Goal: Task Accomplishment & Management: Manage account settings

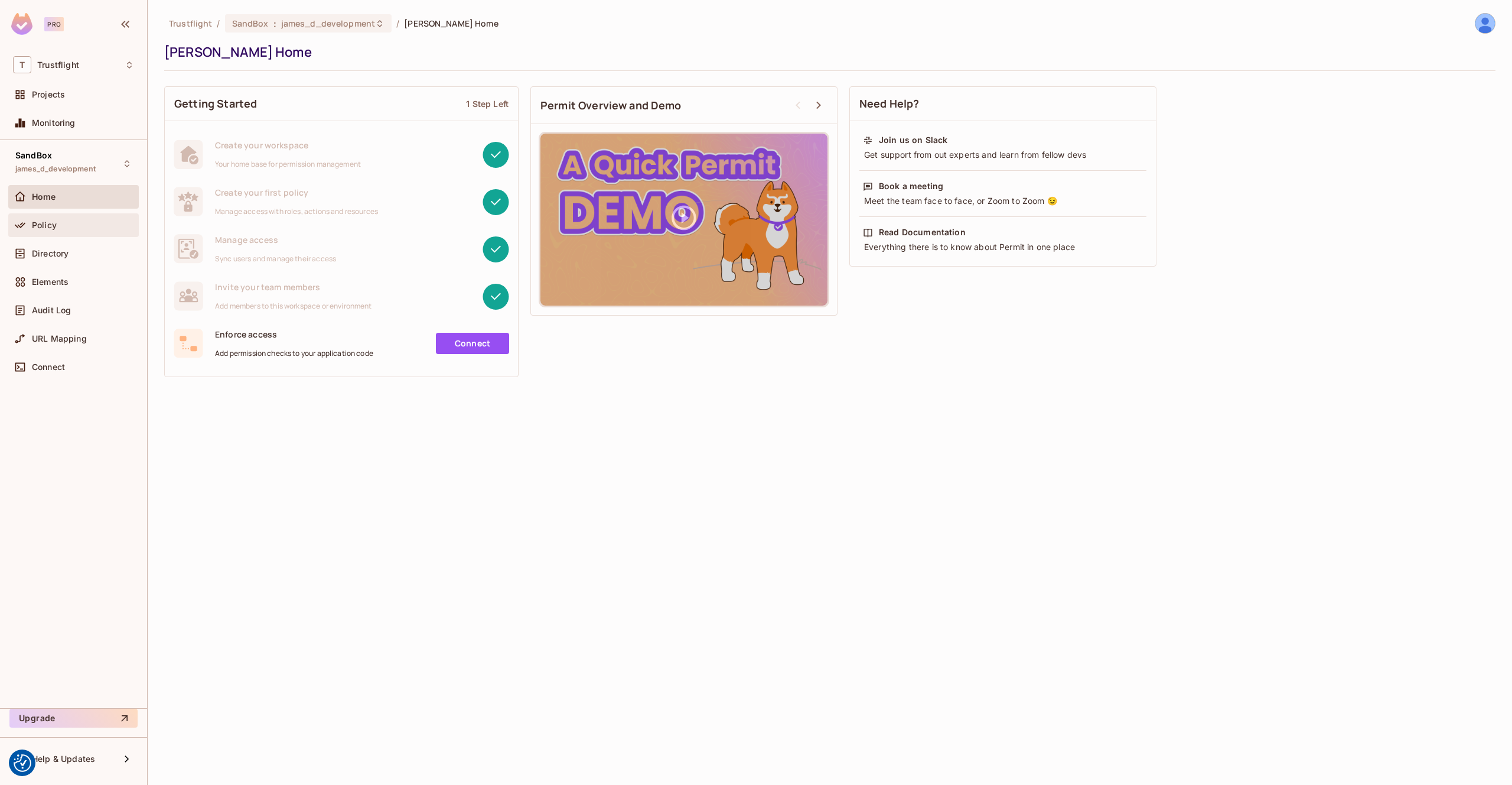
click at [72, 224] on div "Policy" at bounding box center [83, 225] width 102 height 10
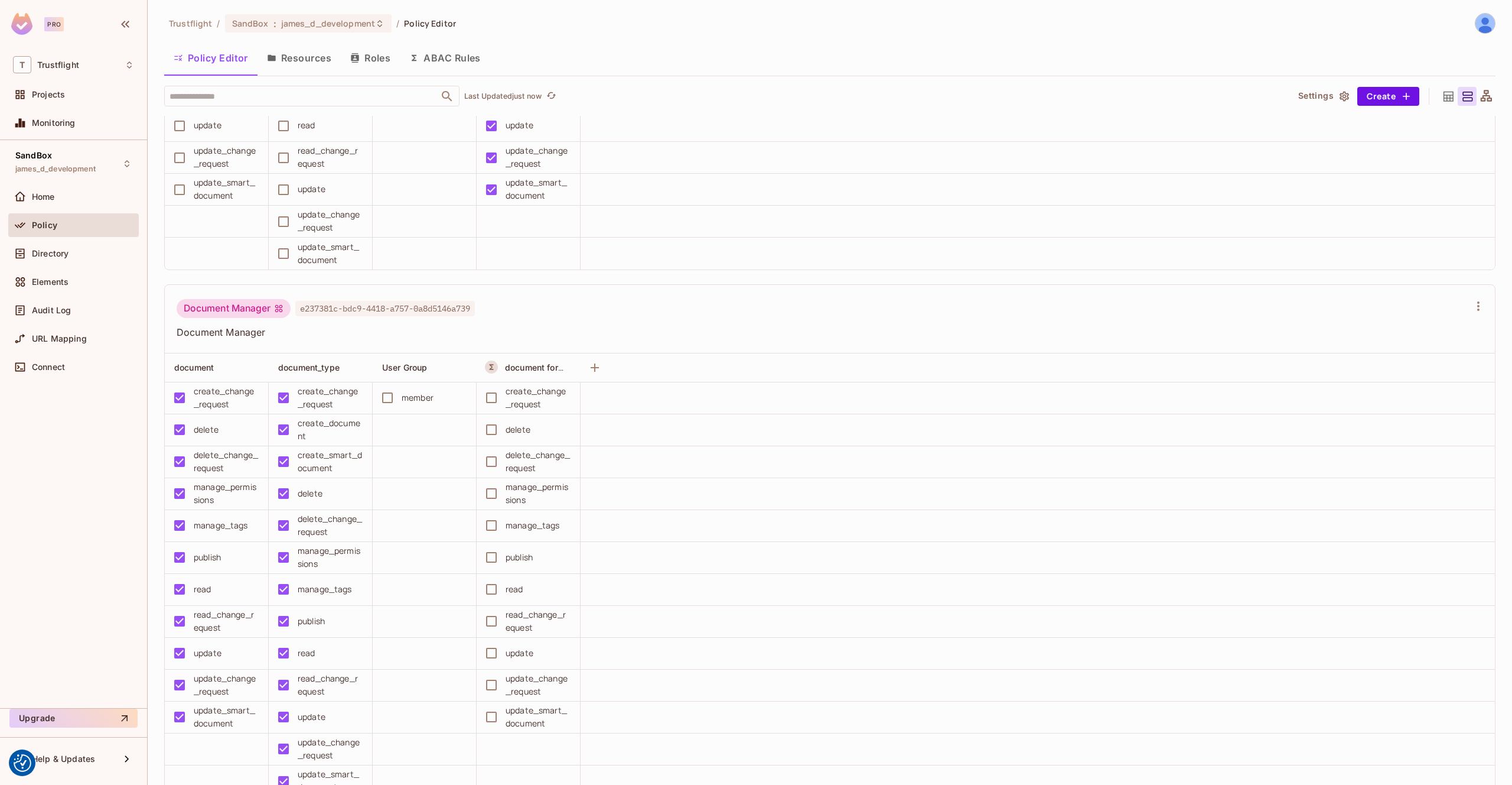
scroll to position [818, 0]
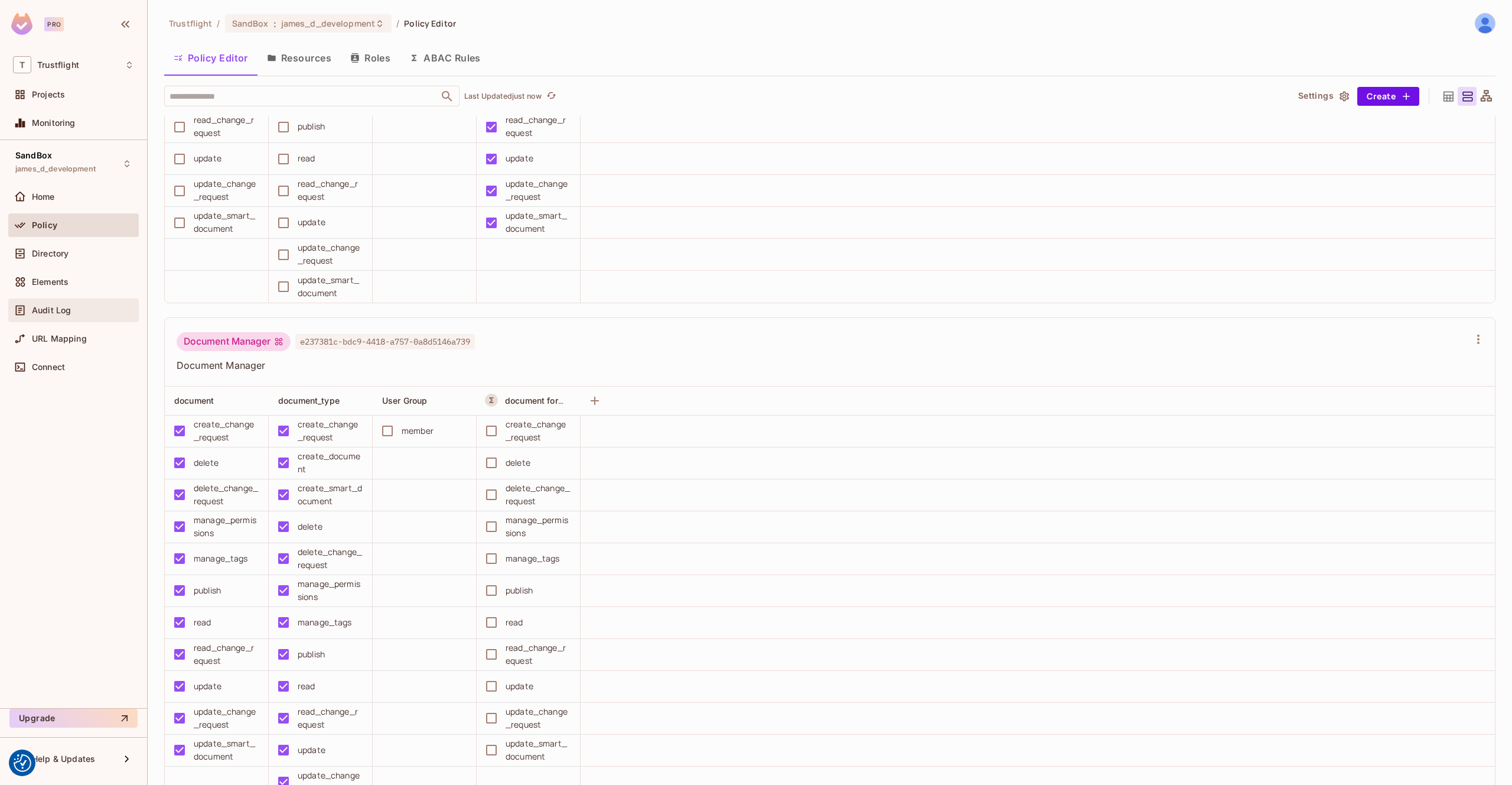
click at [76, 312] on div "Audit Log" at bounding box center [83, 310] width 102 height 10
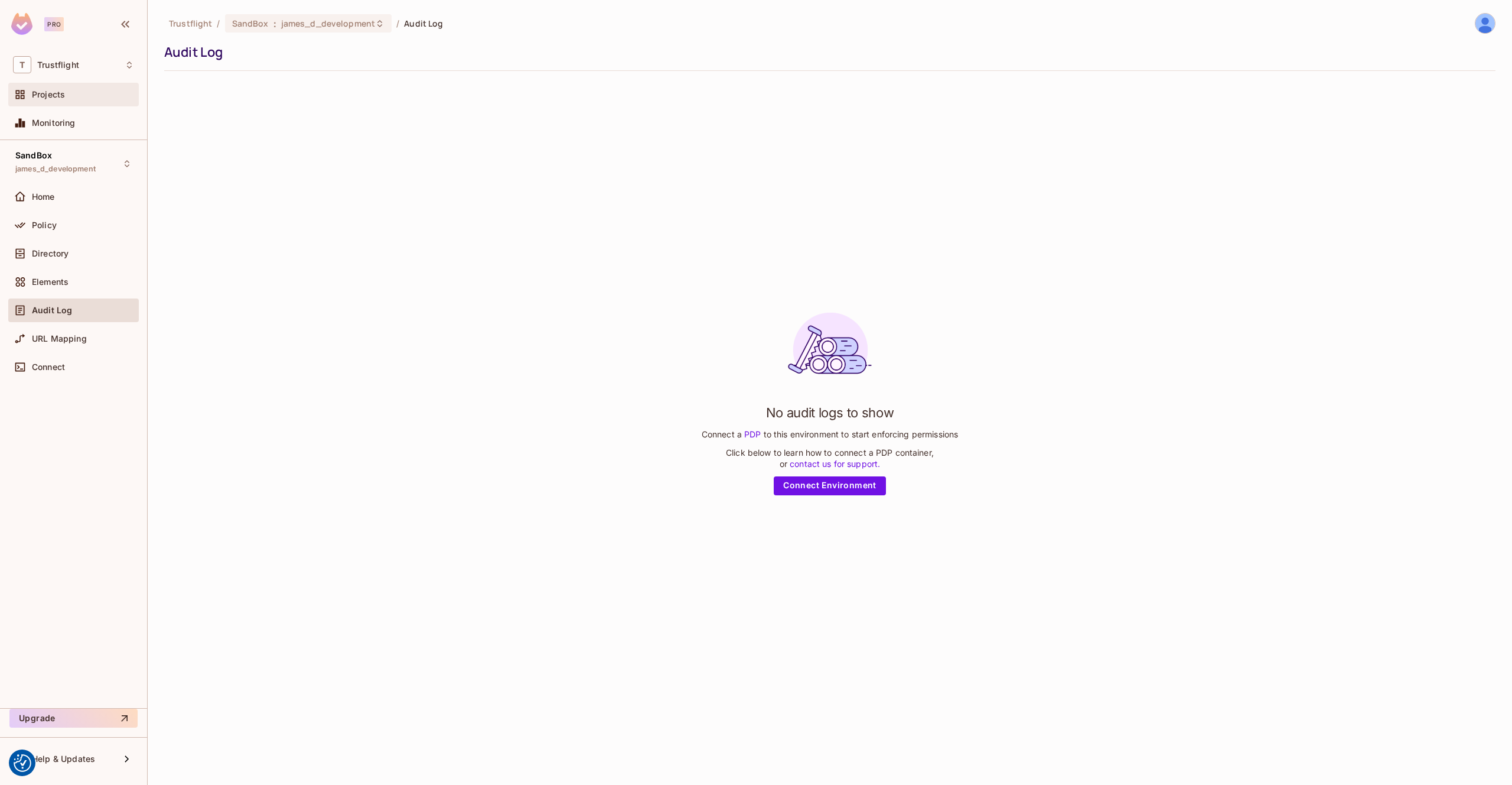
click at [68, 101] on div "Projects" at bounding box center [72, 94] width 121 height 15
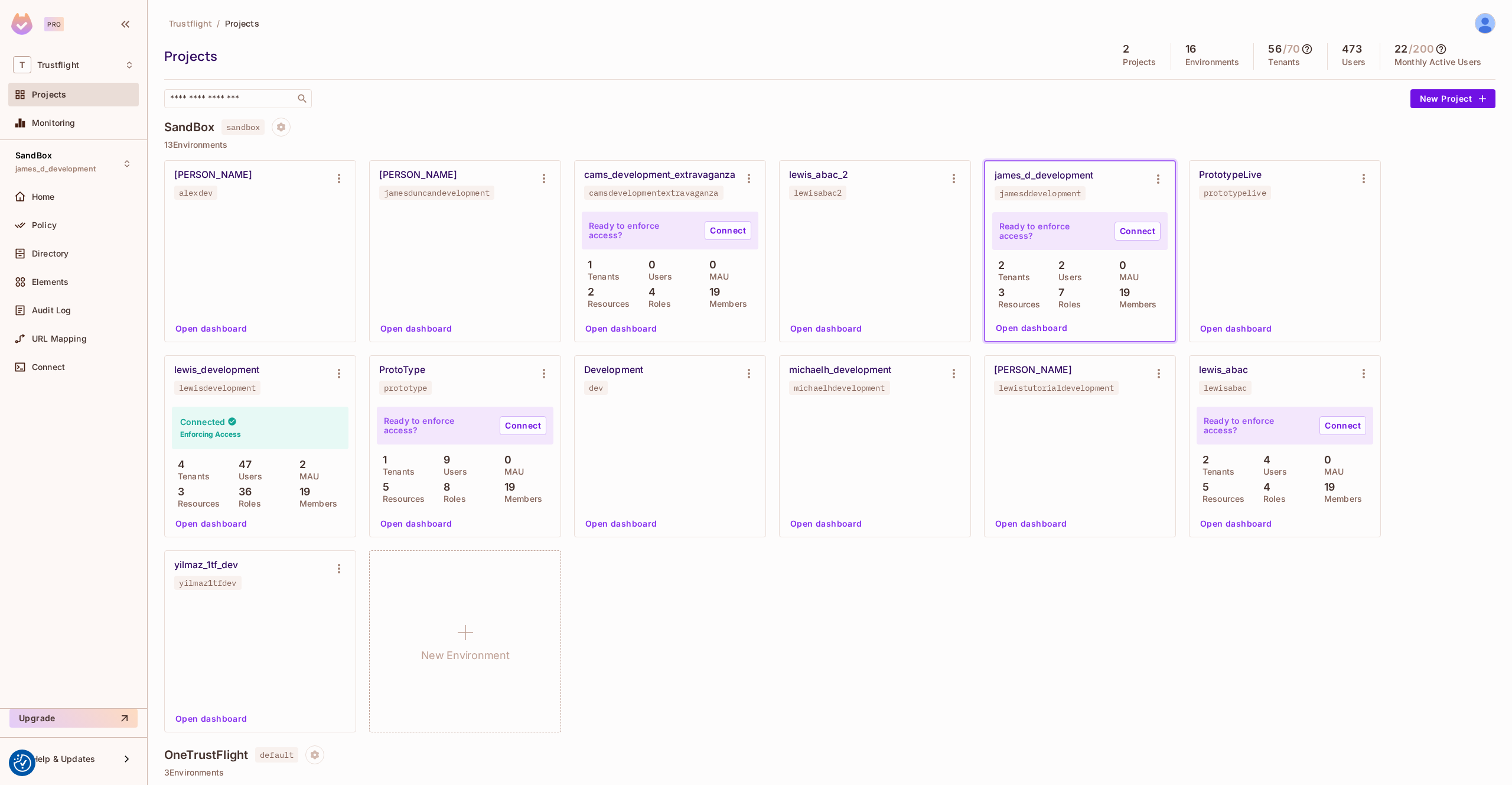
click at [431, 330] on button "Open dashboard" at bounding box center [416, 329] width 81 height 19
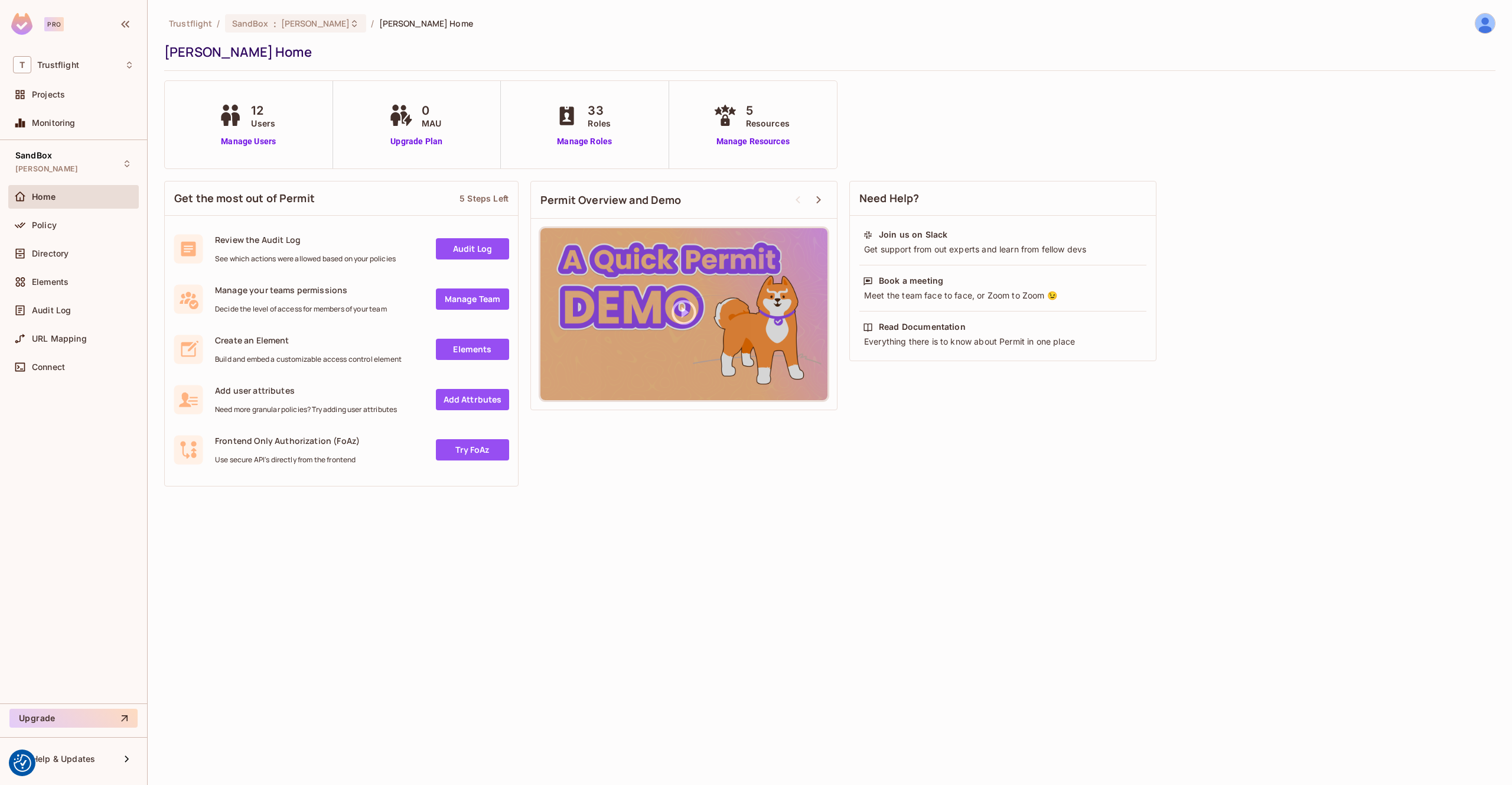
click at [248, 118] on div "12 Users" at bounding box center [248, 115] width 66 height 28
click at [245, 144] on link "Manage Users" at bounding box center [248, 141] width 66 height 13
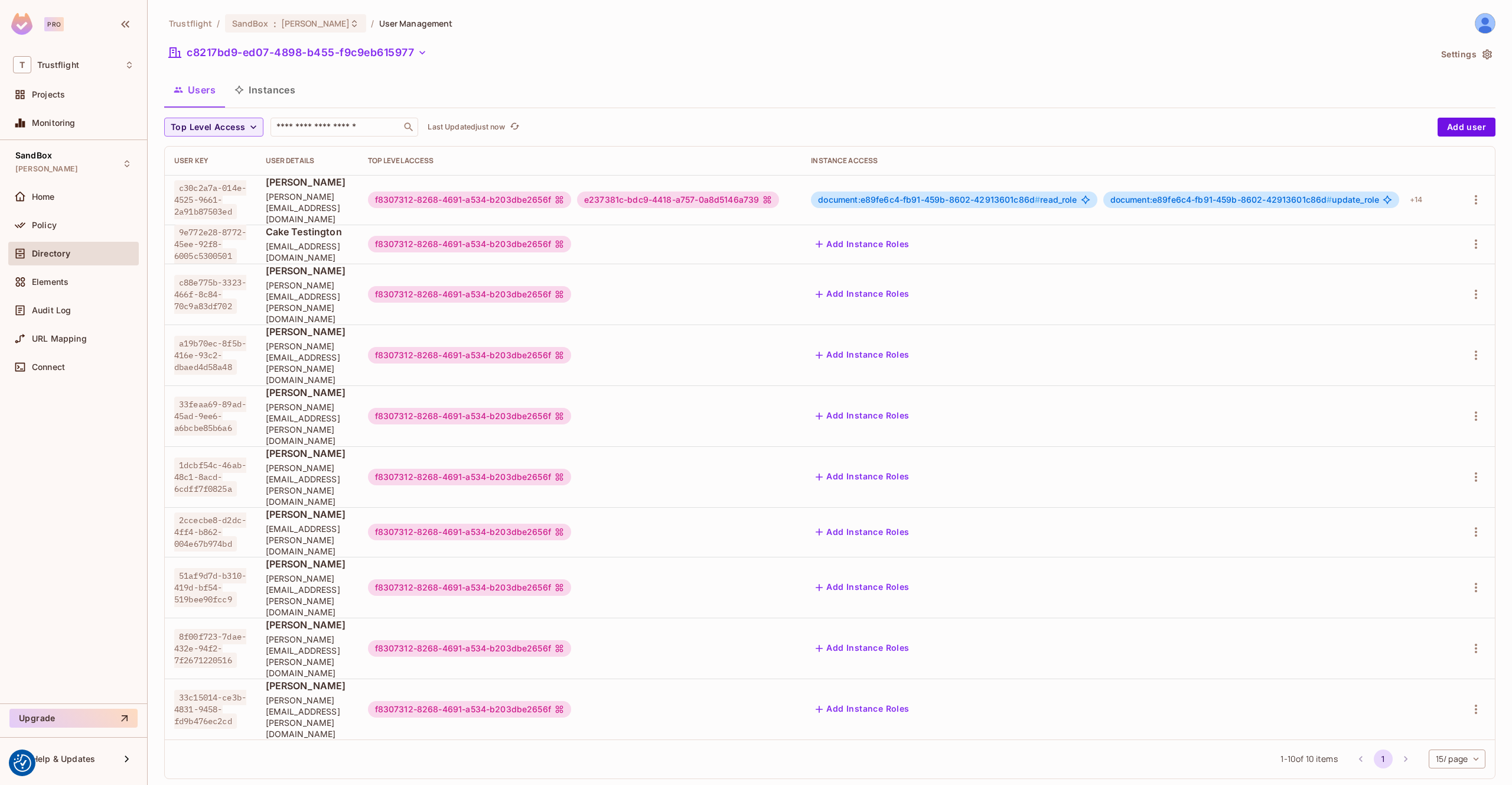
click at [332, 558] on span "[PERSON_NAME]" at bounding box center [307, 564] width 83 height 13
click at [62, 231] on div "Policy" at bounding box center [72, 225] width 121 height 15
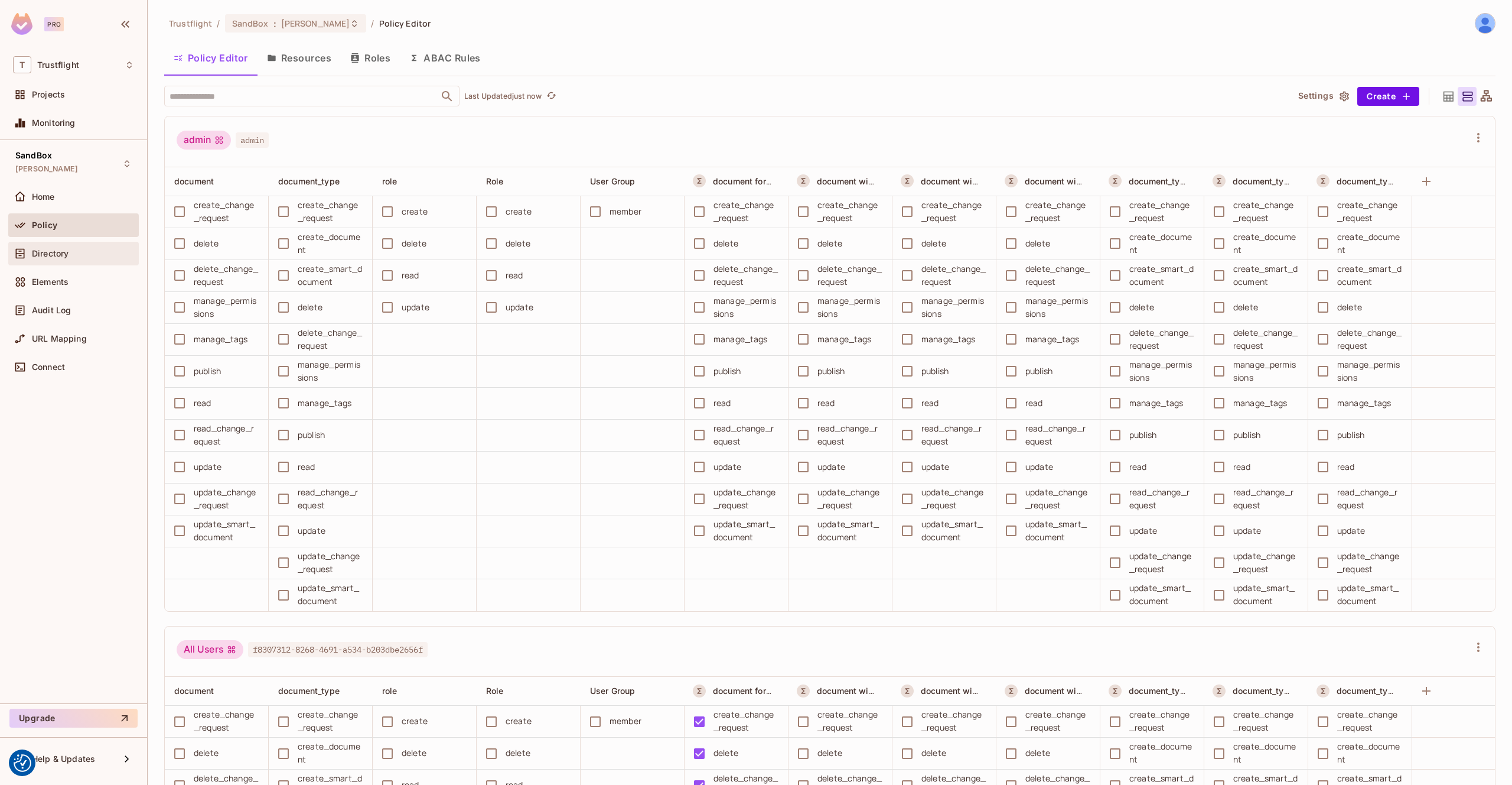
click at [62, 262] on div "Directory" at bounding box center [73, 253] width 130 height 23
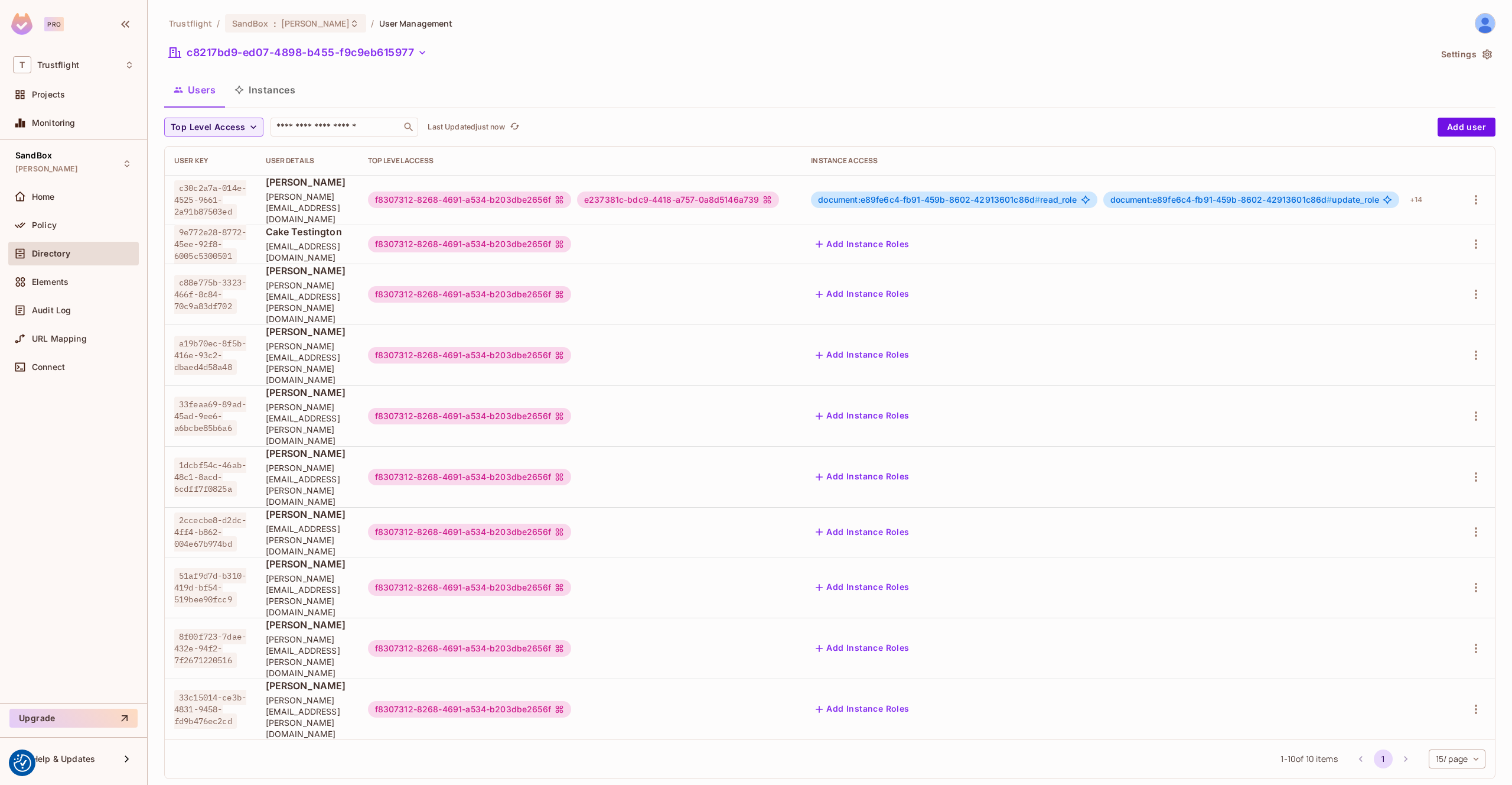
click at [261, 88] on button "Instances" at bounding box center [265, 90] width 80 height 30
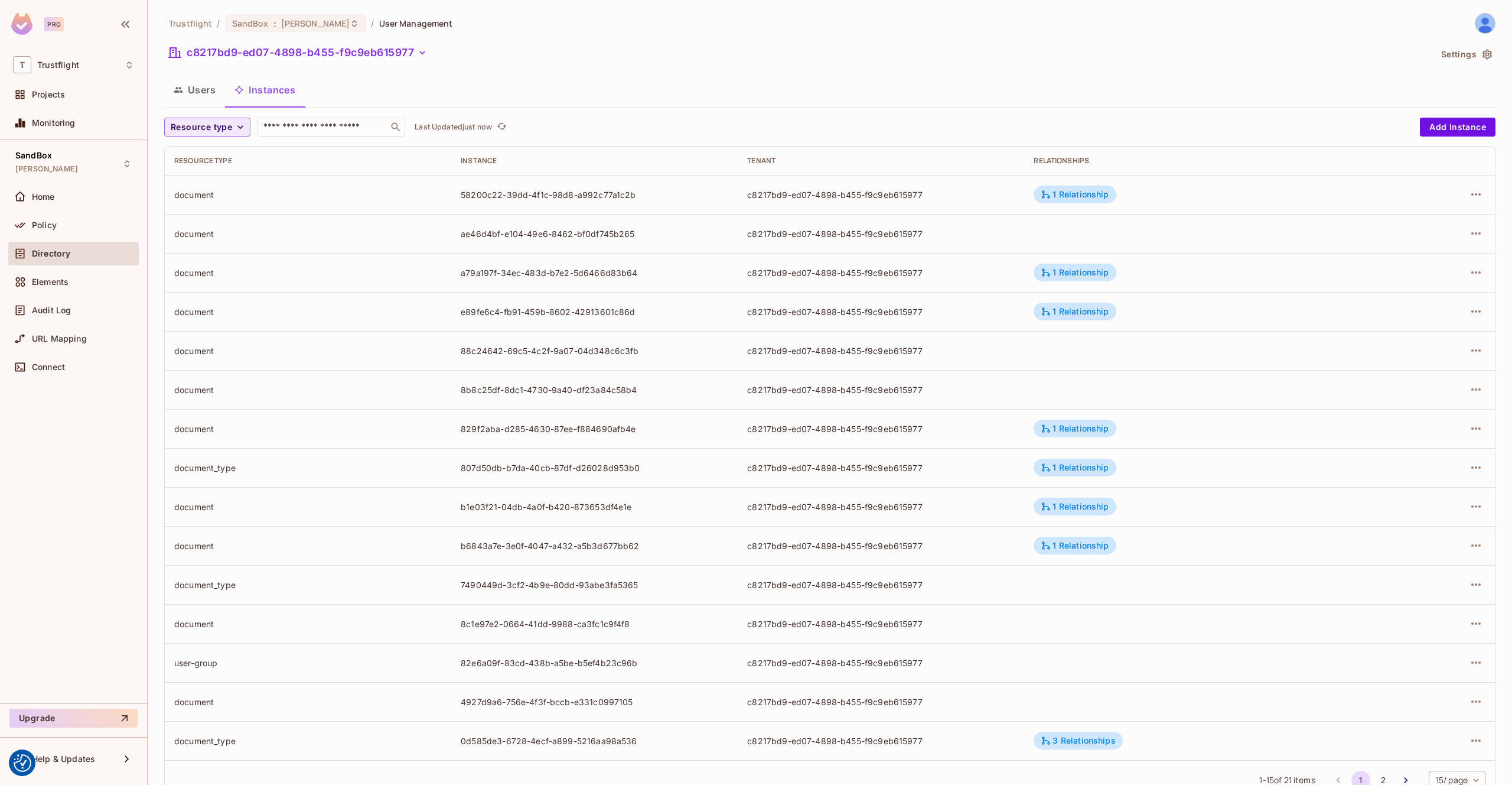
click at [224, 129] on span "Resource type" at bounding box center [202, 127] width 62 height 15
click at [200, 253] on span "document_type" at bounding box center [205, 256] width 62 height 12
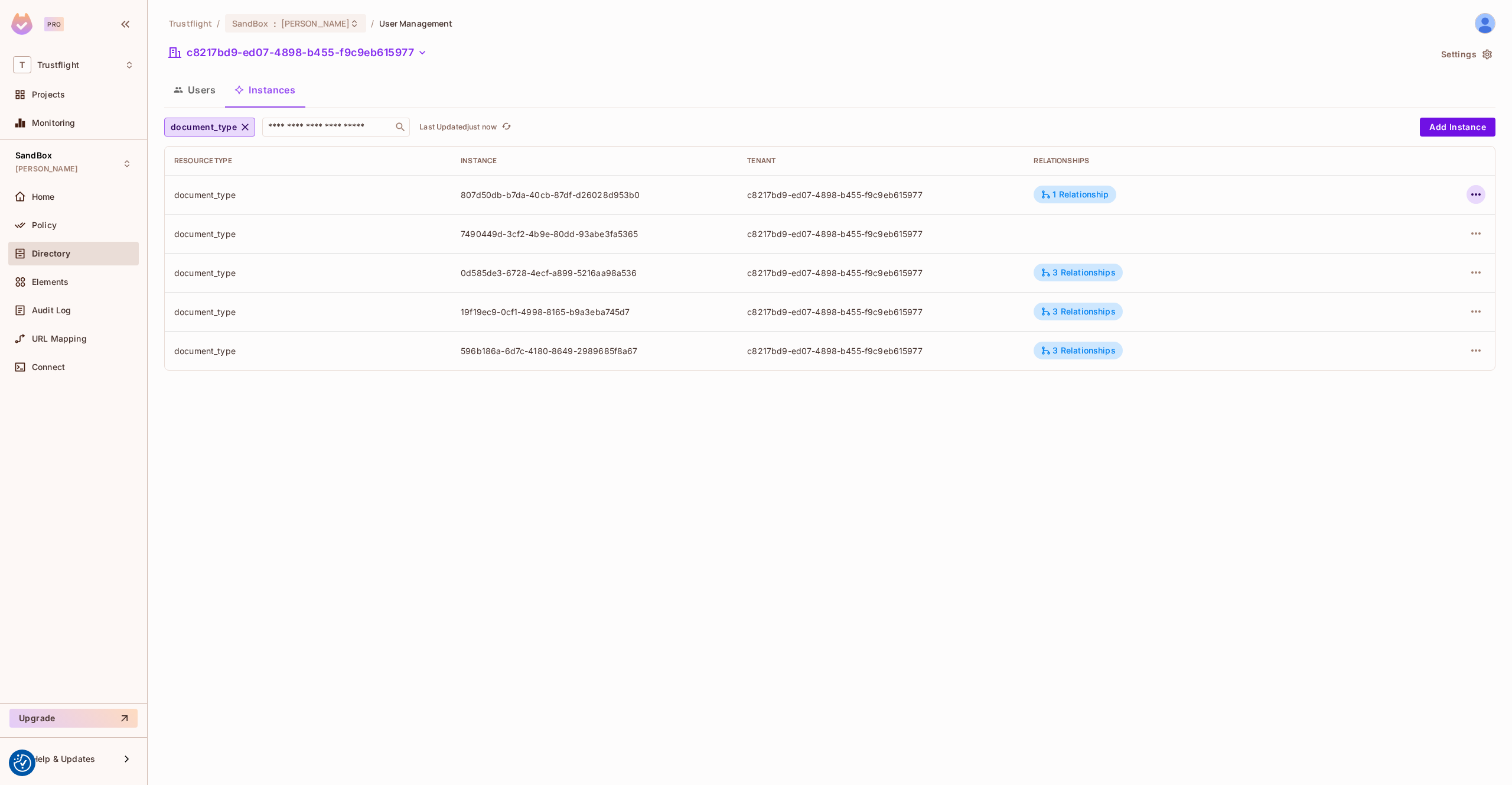
click at [1472, 193] on icon "button" at bounding box center [1475, 194] width 14 height 15
click at [1378, 244] on div "Edit Attributes" at bounding box center [1389, 247] width 59 height 12
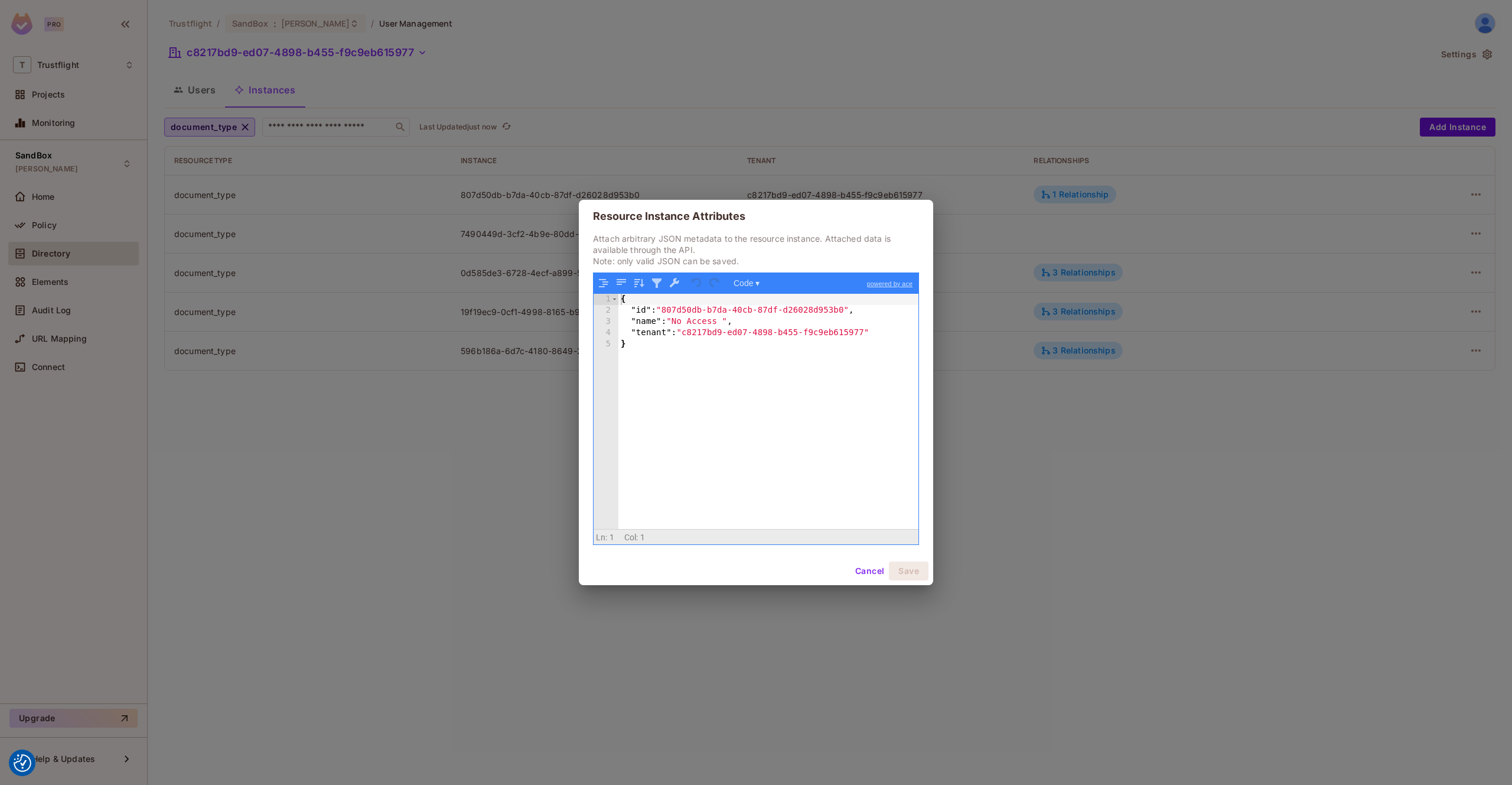
drag, startPoint x: 1059, startPoint y: 127, endPoint x: 1298, endPoint y: 194, distance: 248.2
click at [1060, 127] on div "Resource Instance Attributes Attach arbitrary JSON metadata to the resource ins…" at bounding box center [756, 392] width 1512 height 785
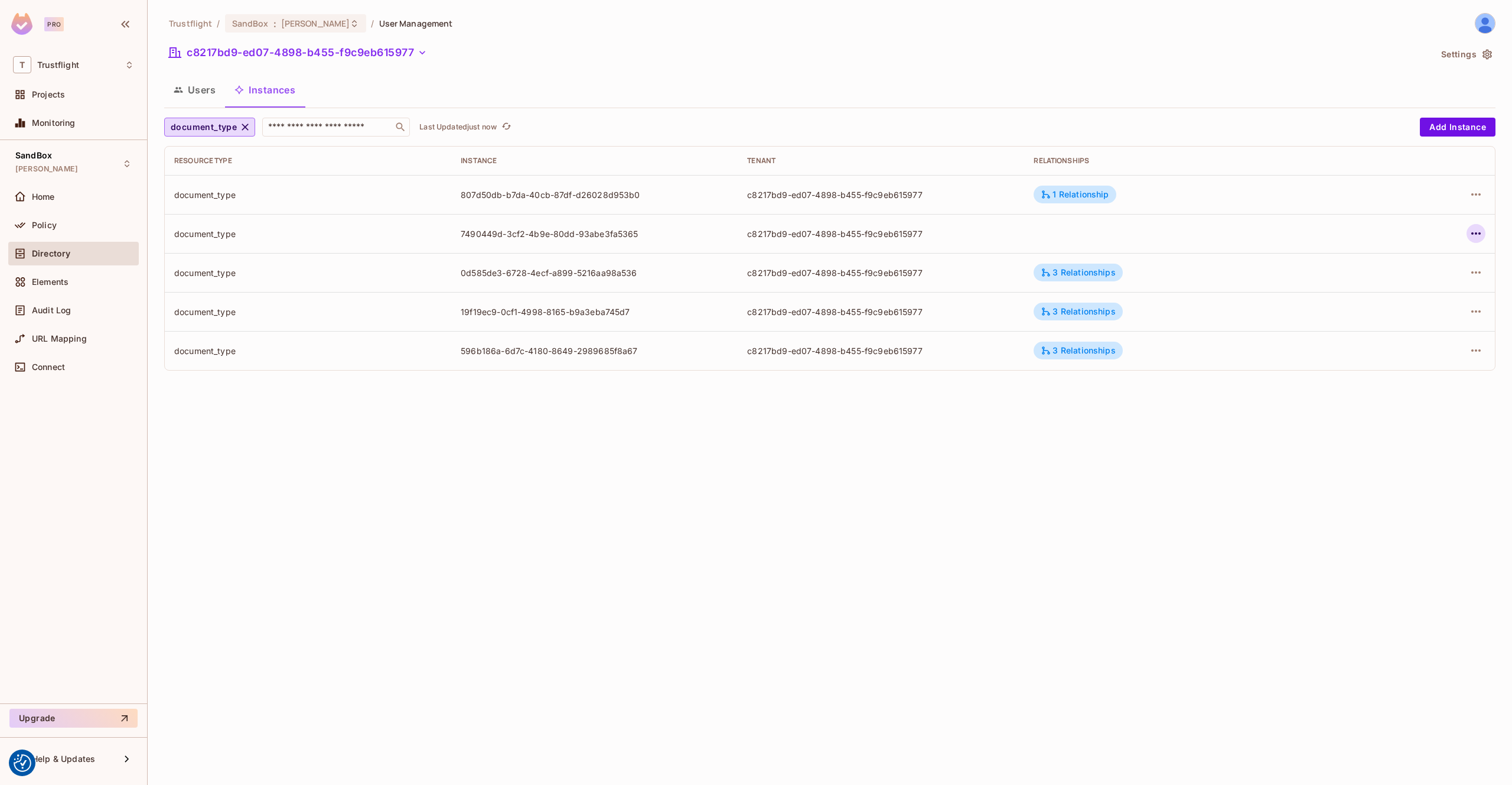
click at [1472, 230] on icon "button" at bounding box center [1475, 233] width 14 height 15
click at [1422, 278] on li "Edit Attributes" at bounding box center [1401, 286] width 148 height 26
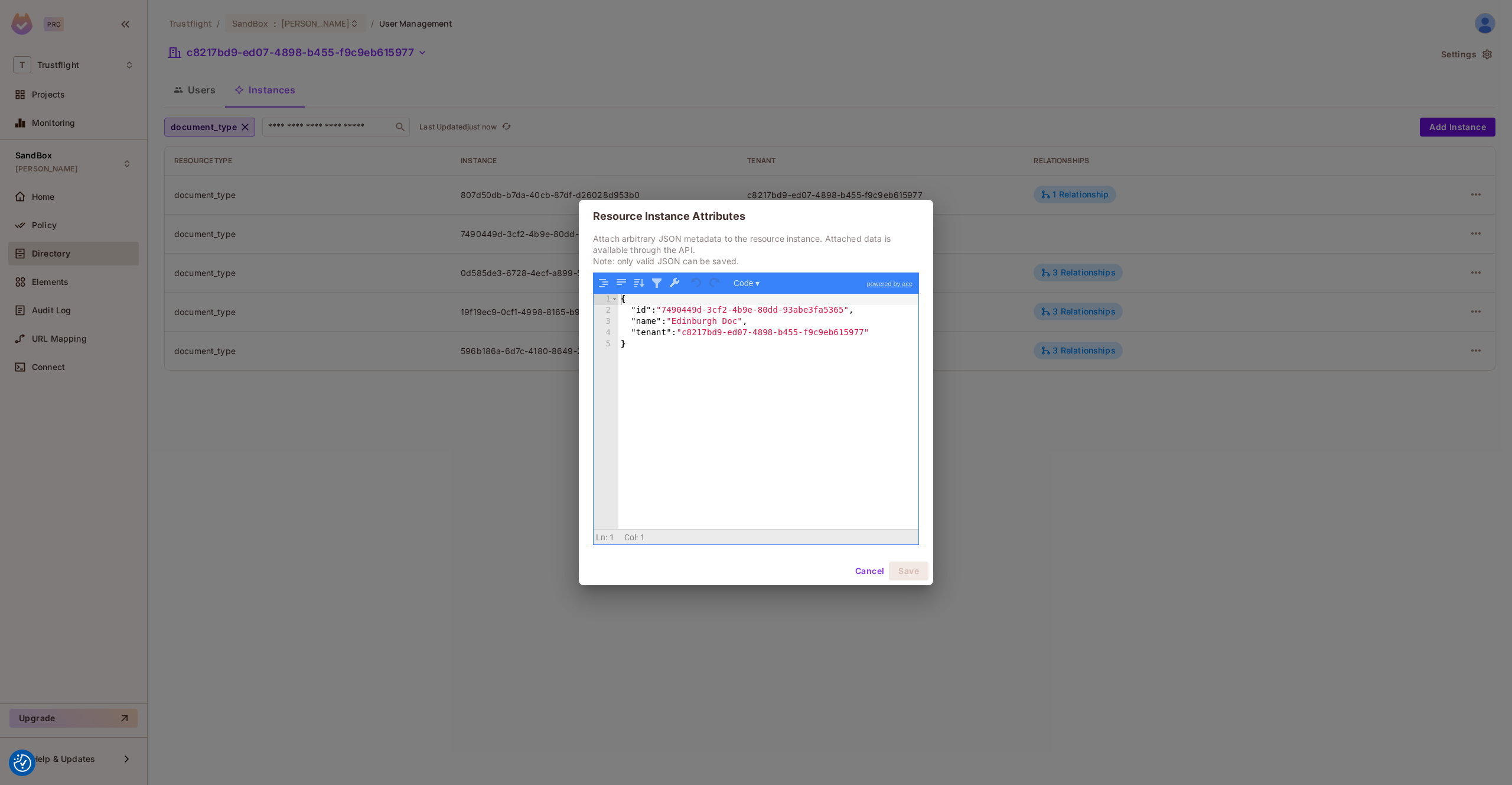
click at [1184, 117] on div "Resource Instance Attributes Attach arbitrary JSON metadata to the resource ins…" at bounding box center [756, 392] width 1512 height 785
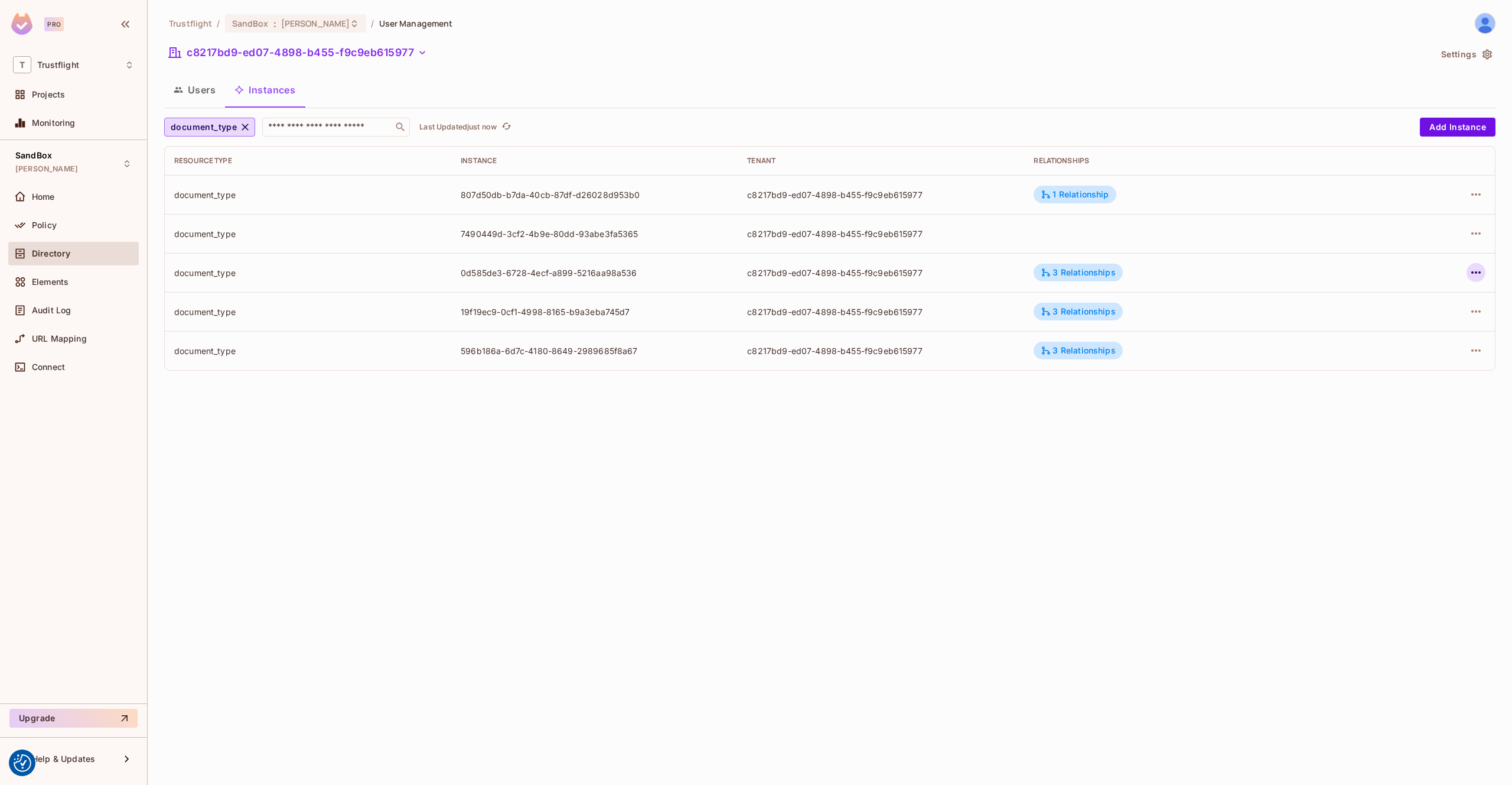
click at [1481, 273] on icon "button" at bounding box center [1475, 273] width 14 height 15
click at [1423, 320] on li "Edit Attributes" at bounding box center [1401, 325] width 148 height 26
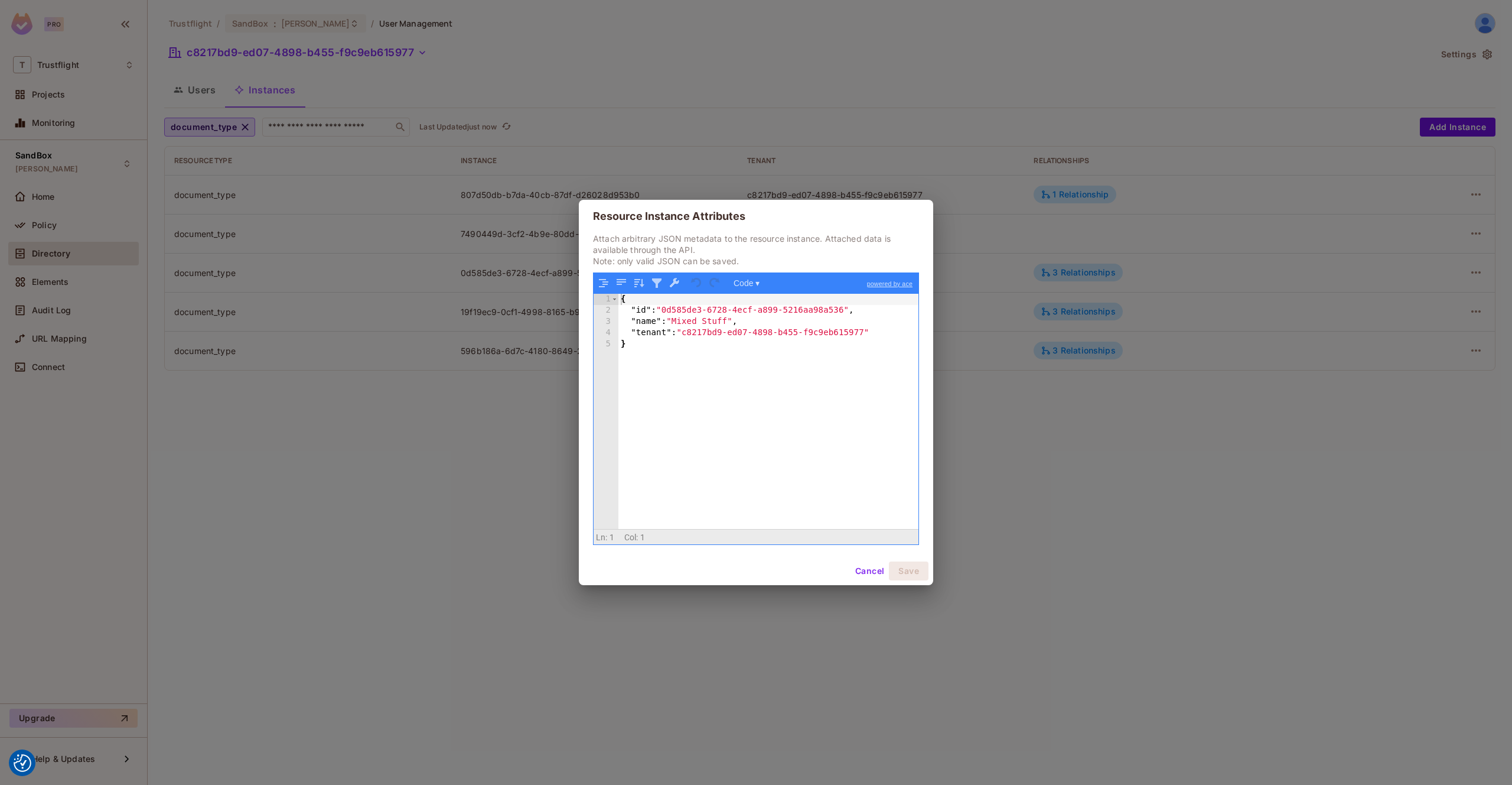
drag, startPoint x: 1176, startPoint y: 145, endPoint x: 1196, endPoint y: 154, distance: 21.9
click at [1184, 148] on div "Resource Instance Attributes Attach arbitrary JSON metadata to the resource ins…" at bounding box center [756, 392] width 1512 height 785
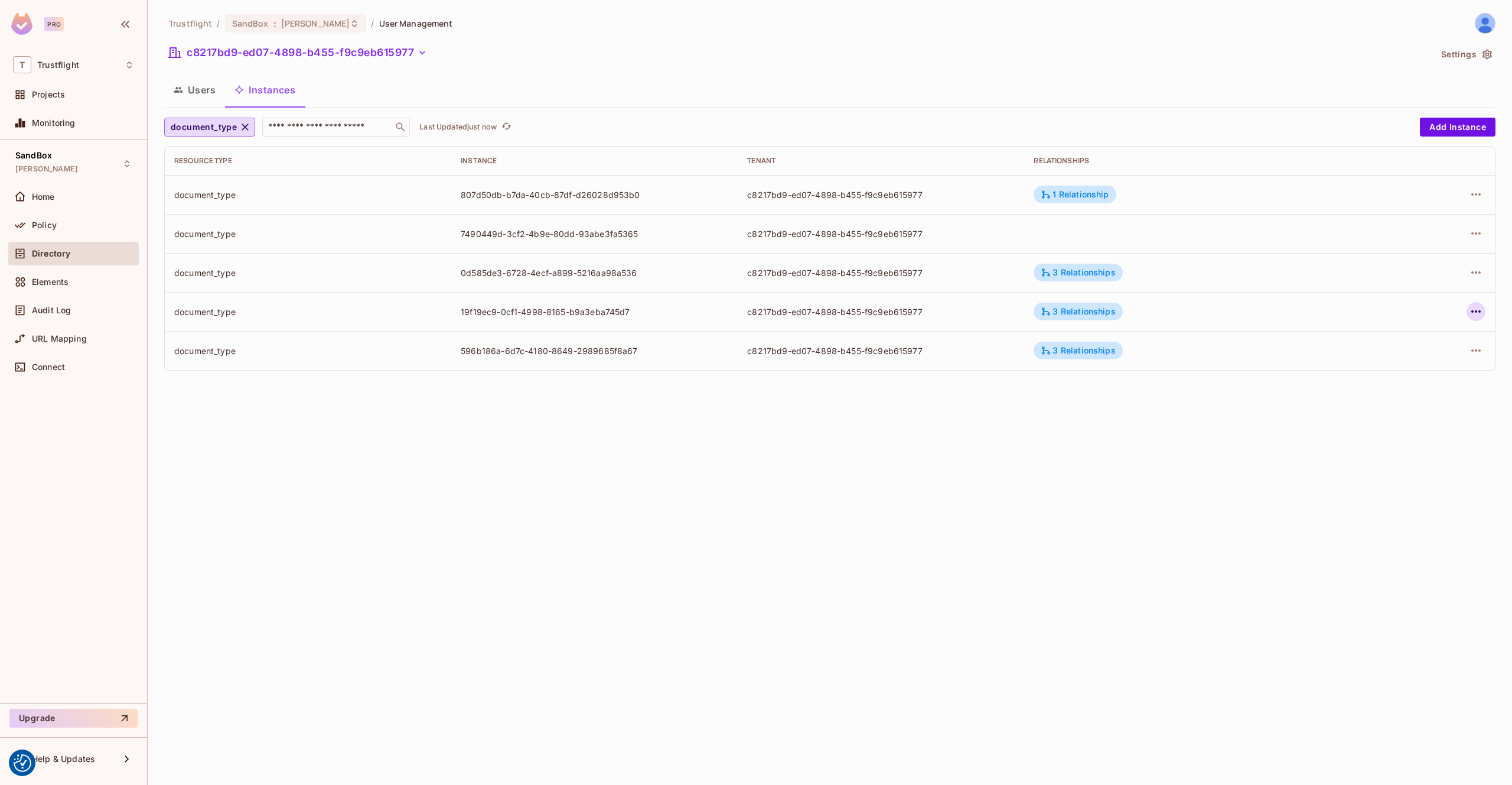
click at [1471, 309] on icon "button" at bounding box center [1475, 311] width 14 height 15
click at [1431, 356] on li "Edit Attributes" at bounding box center [1401, 364] width 148 height 26
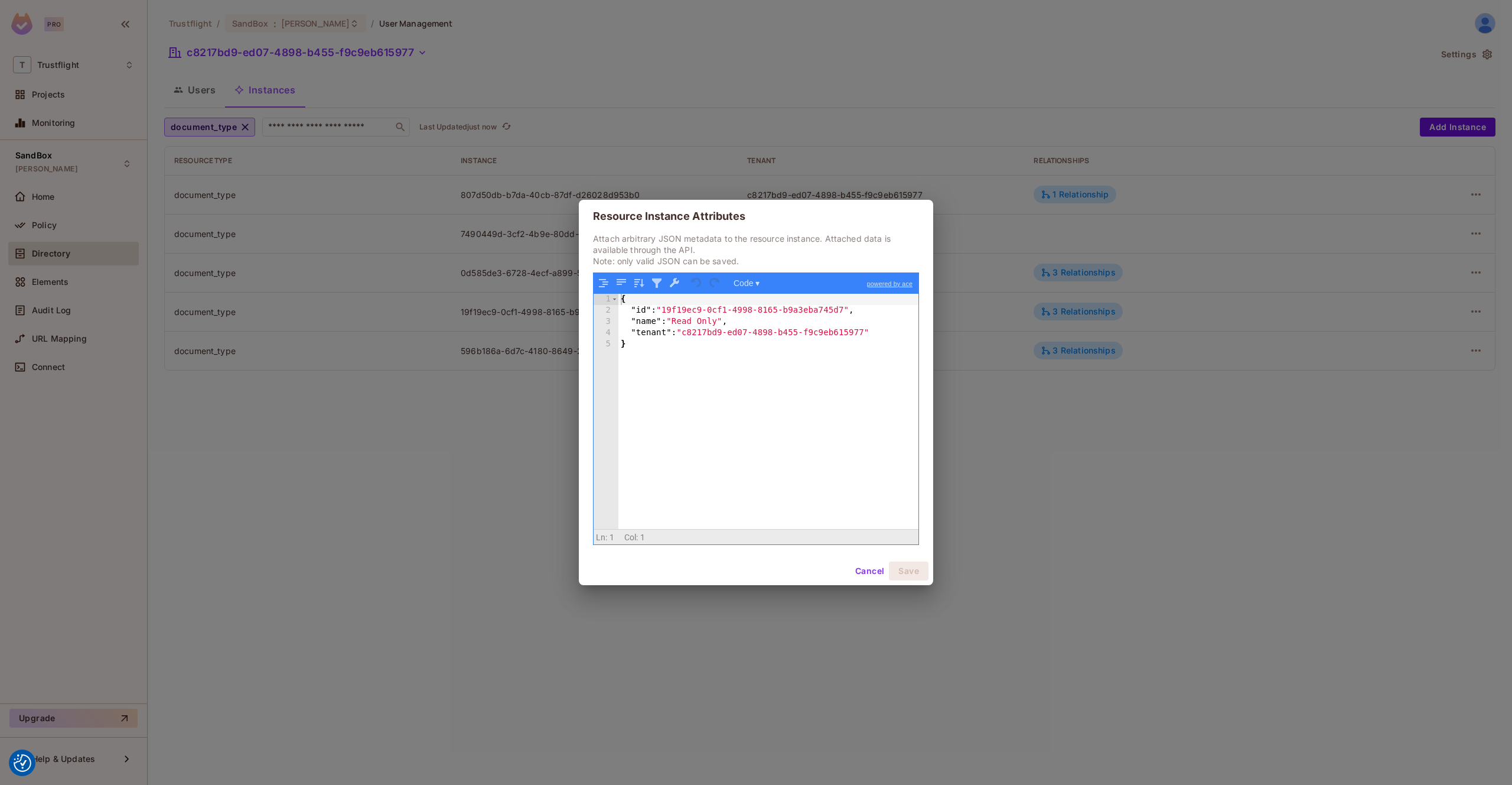
drag, startPoint x: 1184, startPoint y: 234, endPoint x: 1413, endPoint y: 343, distance: 253.6
click at [1184, 234] on div "Resource Instance Attributes Attach arbitrary JSON metadata to the resource ins…" at bounding box center [756, 392] width 1512 height 785
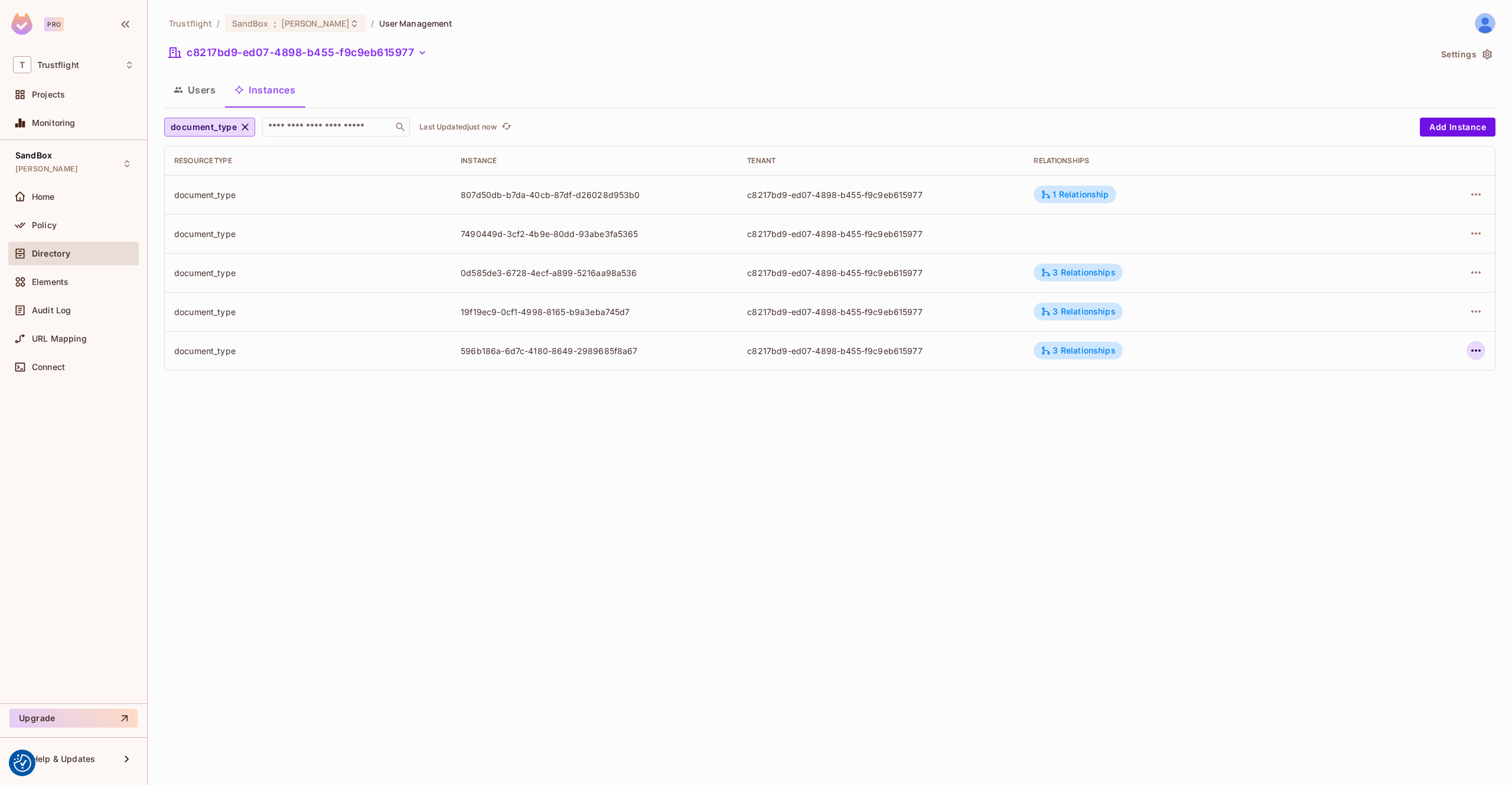
click at [1484, 344] on button "button" at bounding box center [1476, 351] width 19 height 19
click at [1403, 401] on div "Edit Attributes" at bounding box center [1389, 403] width 59 height 12
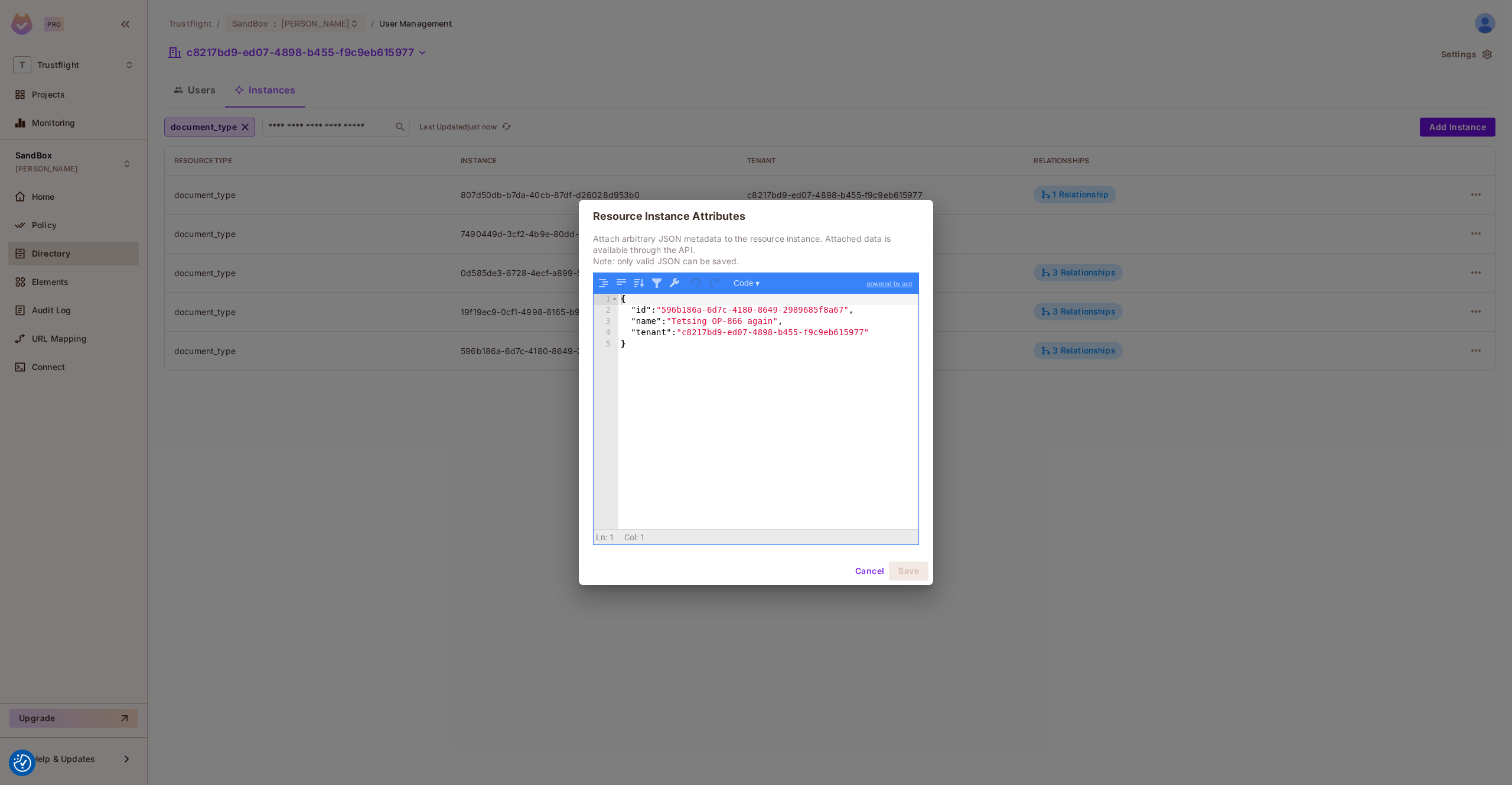
drag, startPoint x: 1019, startPoint y: 148, endPoint x: 926, endPoint y: 141, distance: 93.3
click at [1020, 149] on div "Resource Instance Attributes Attach arbitrary JSON metadata to the resource ins…" at bounding box center [756, 392] width 1512 height 785
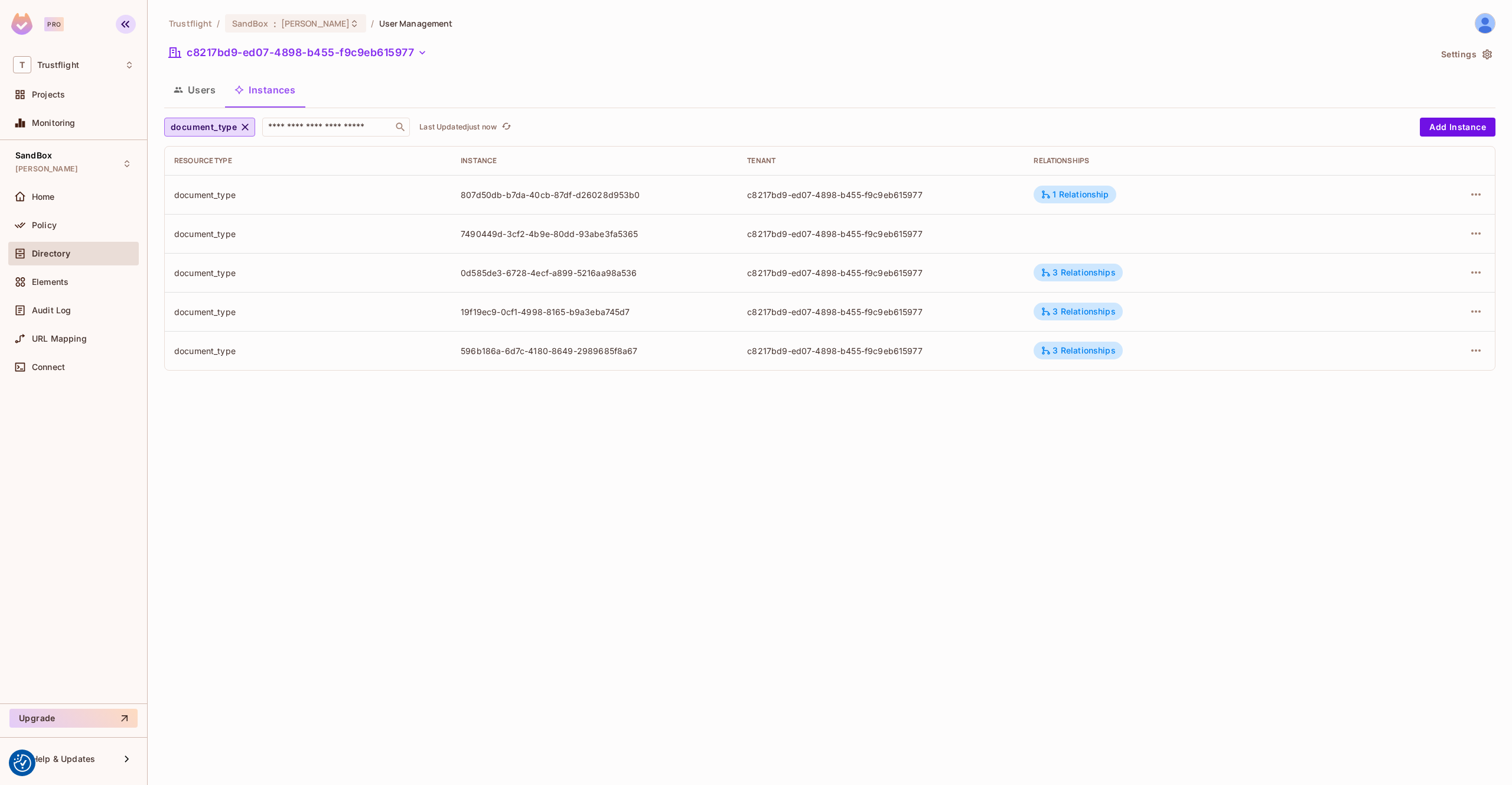
click at [128, 20] on icon "button" at bounding box center [125, 24] width 14 height 15
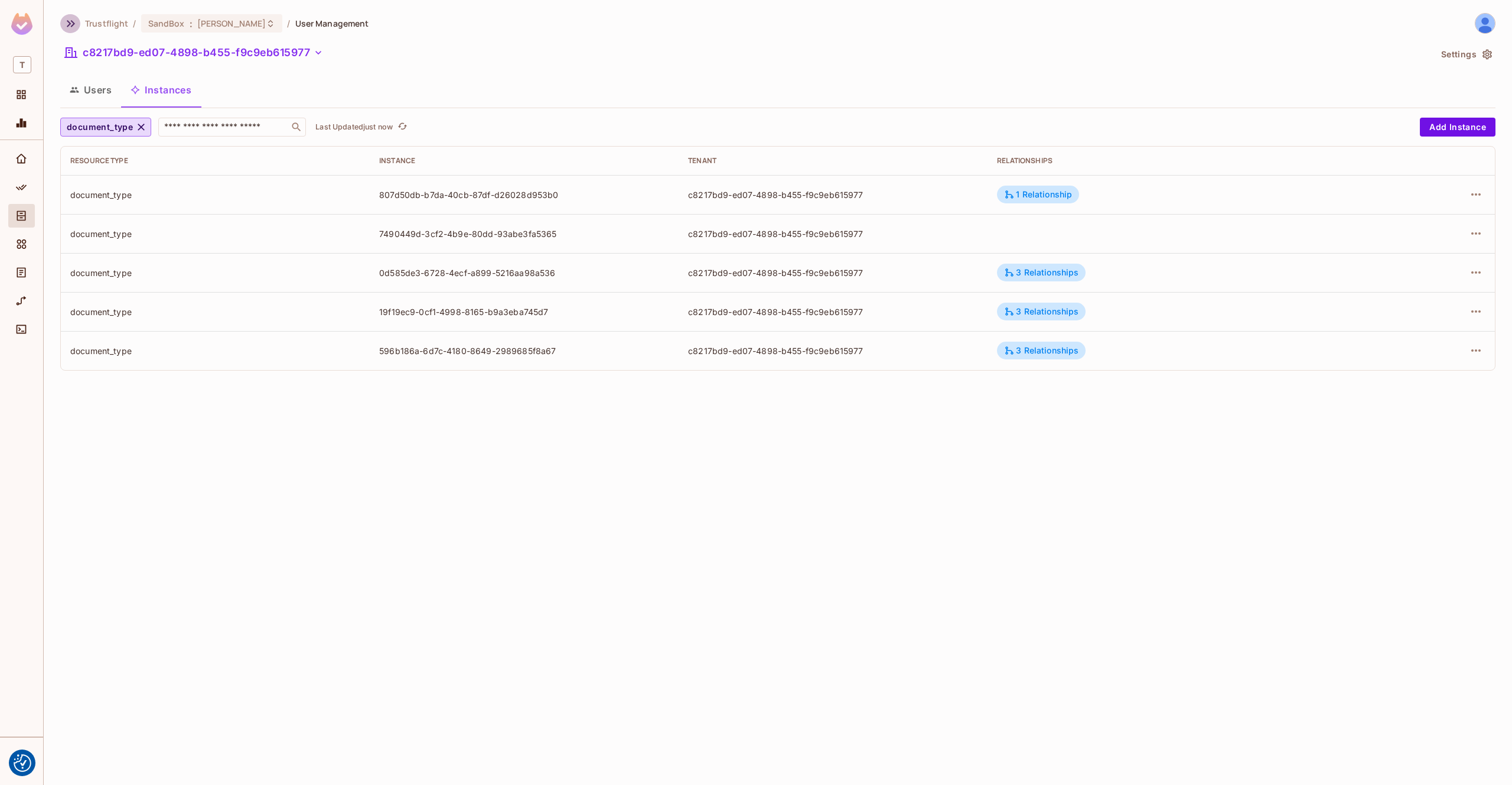
click at [67, 19] on icon "button" at bounding box center [71, 23] width 14 height 15
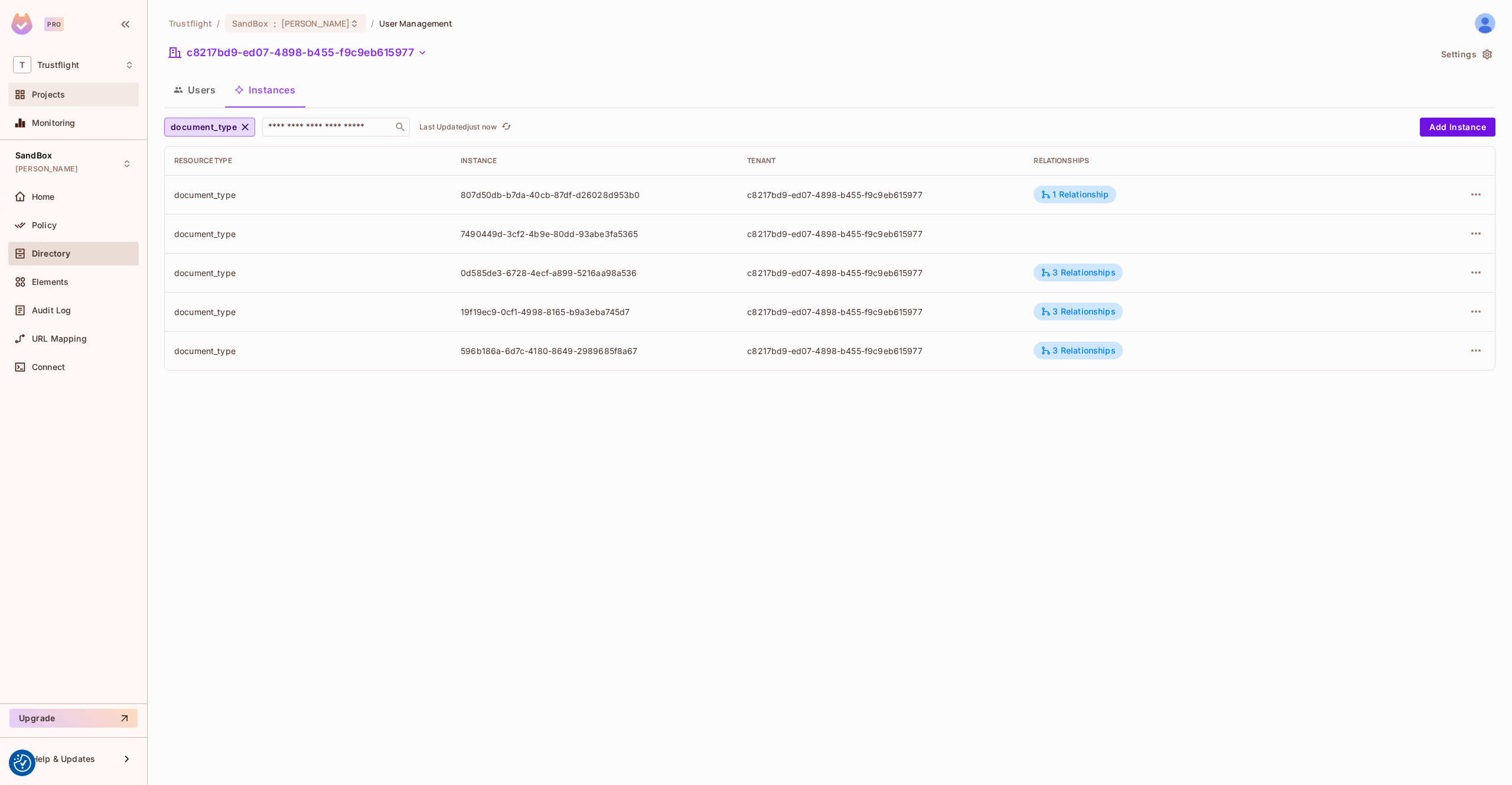
click at [64, 97] on span "Projects" at bounding box center [48, 95] width 33 height 10
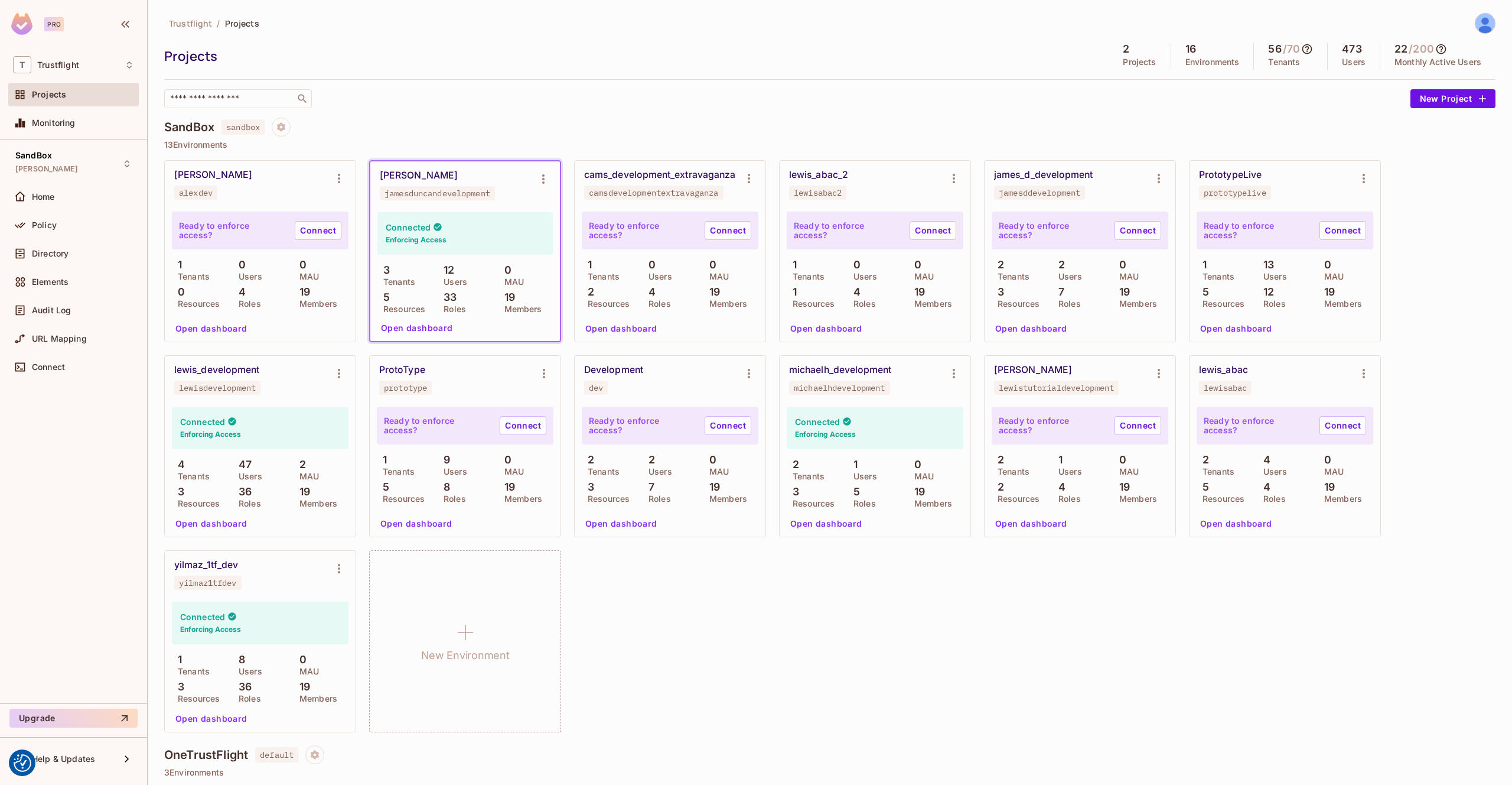
click at [1057, 286] on p "7" at bounding box center [1058, 292] width 12 height 12
click at [1033, 334] on button "Open dashboard" at bounding box center [1031, 329] width 81 height 19
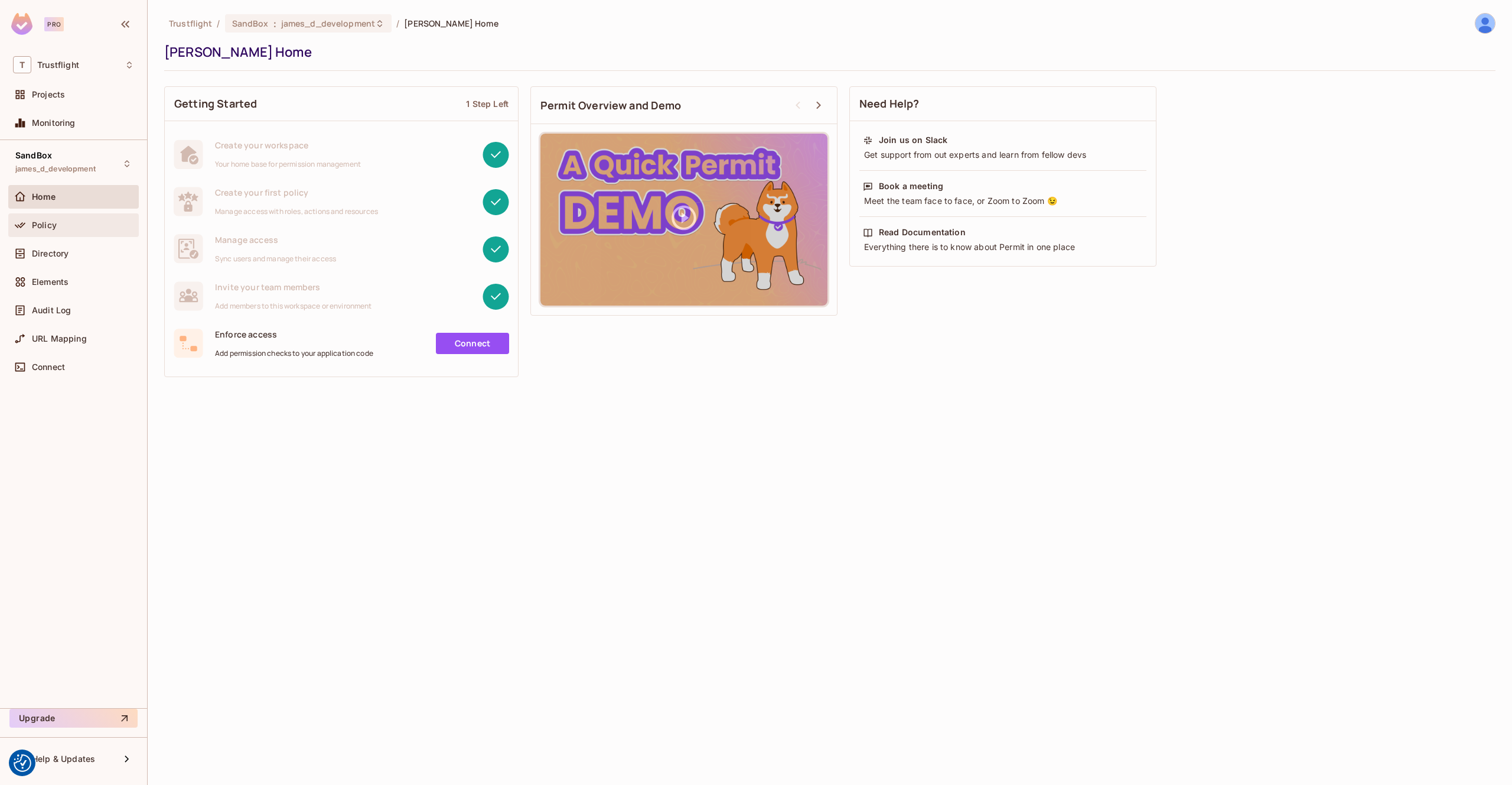
click at [86, 229] on div "Policy" at bounding box center [72, 225] width 121 height 15
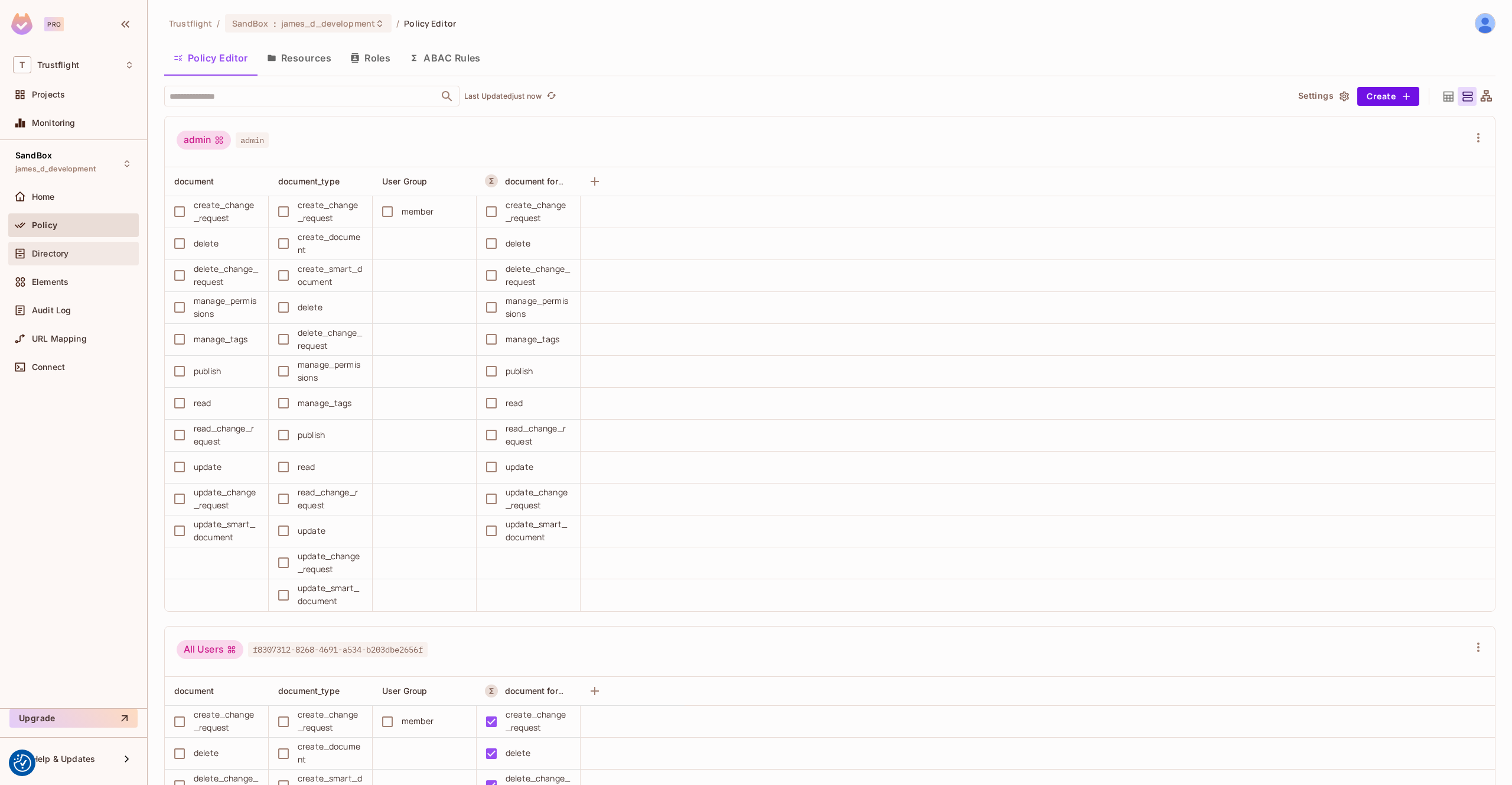
click at [83, 253] on div "Directory" at bounding box center [83, 253] width 102 height 10
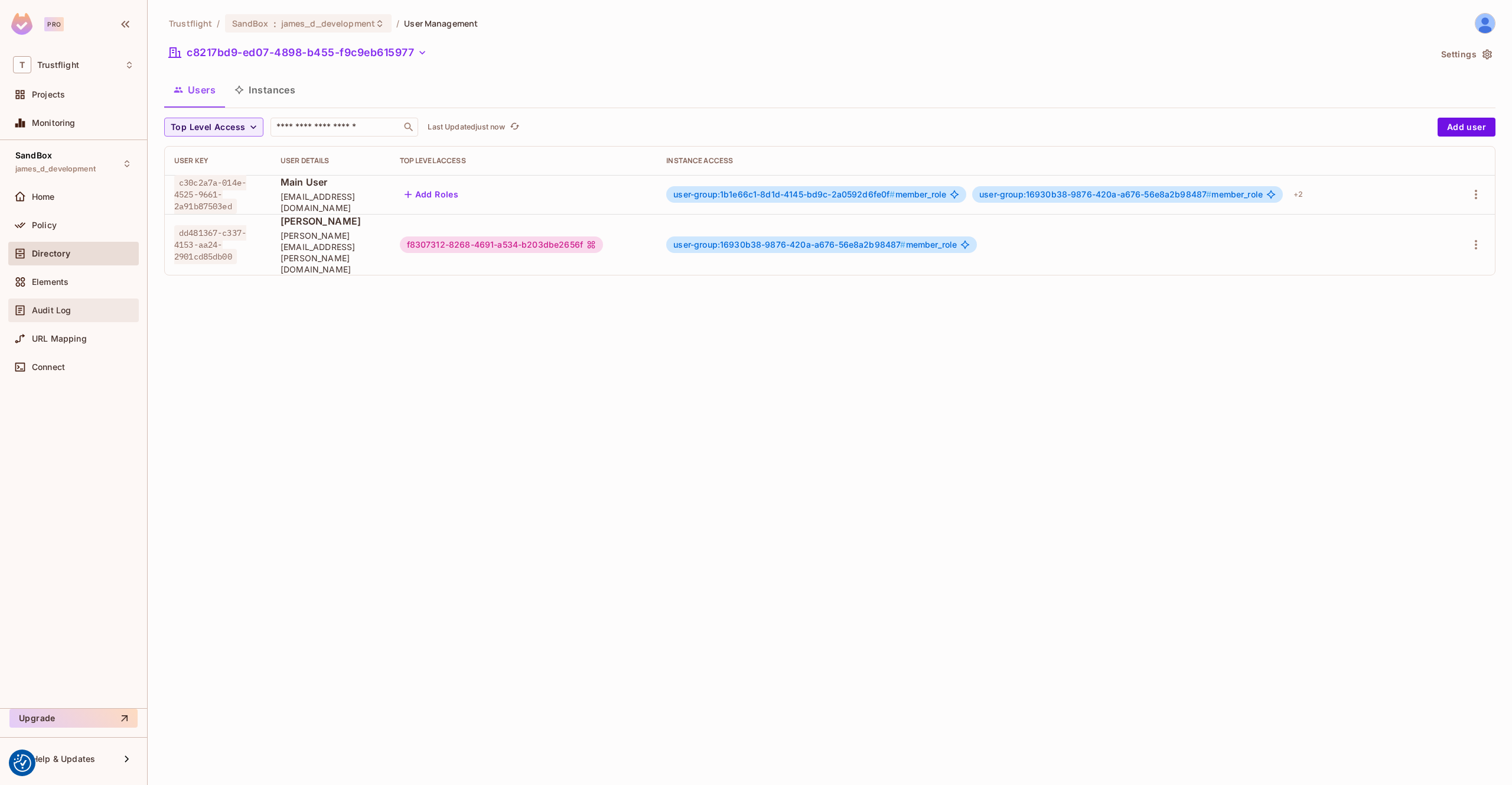
click at [71, 305] on div "Audit Log" at bounding box center [83, 310] width 102 height 10
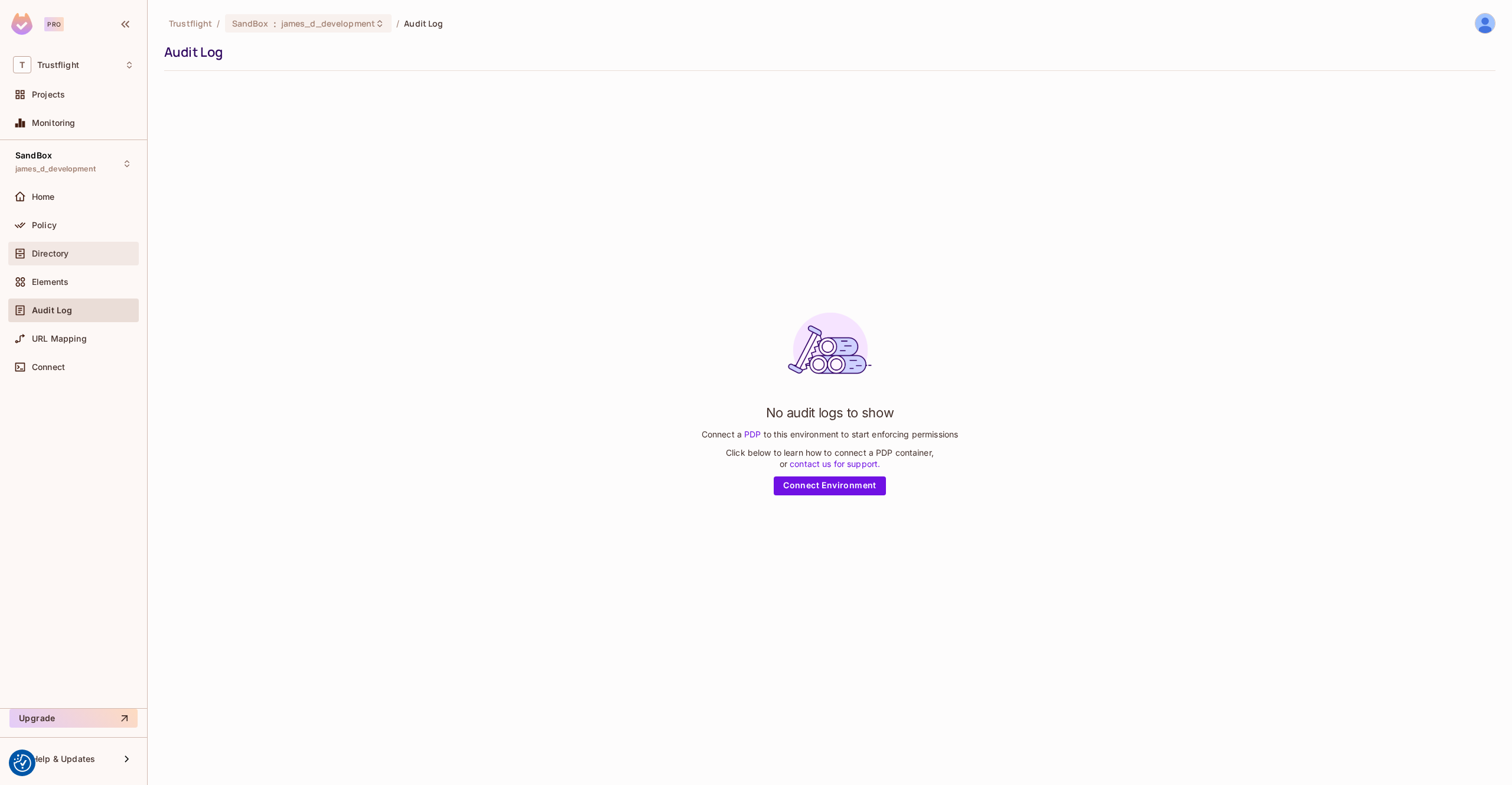
click at [61, 245] on div "Directory" at bounding box center [73, 253] width 130 height 23
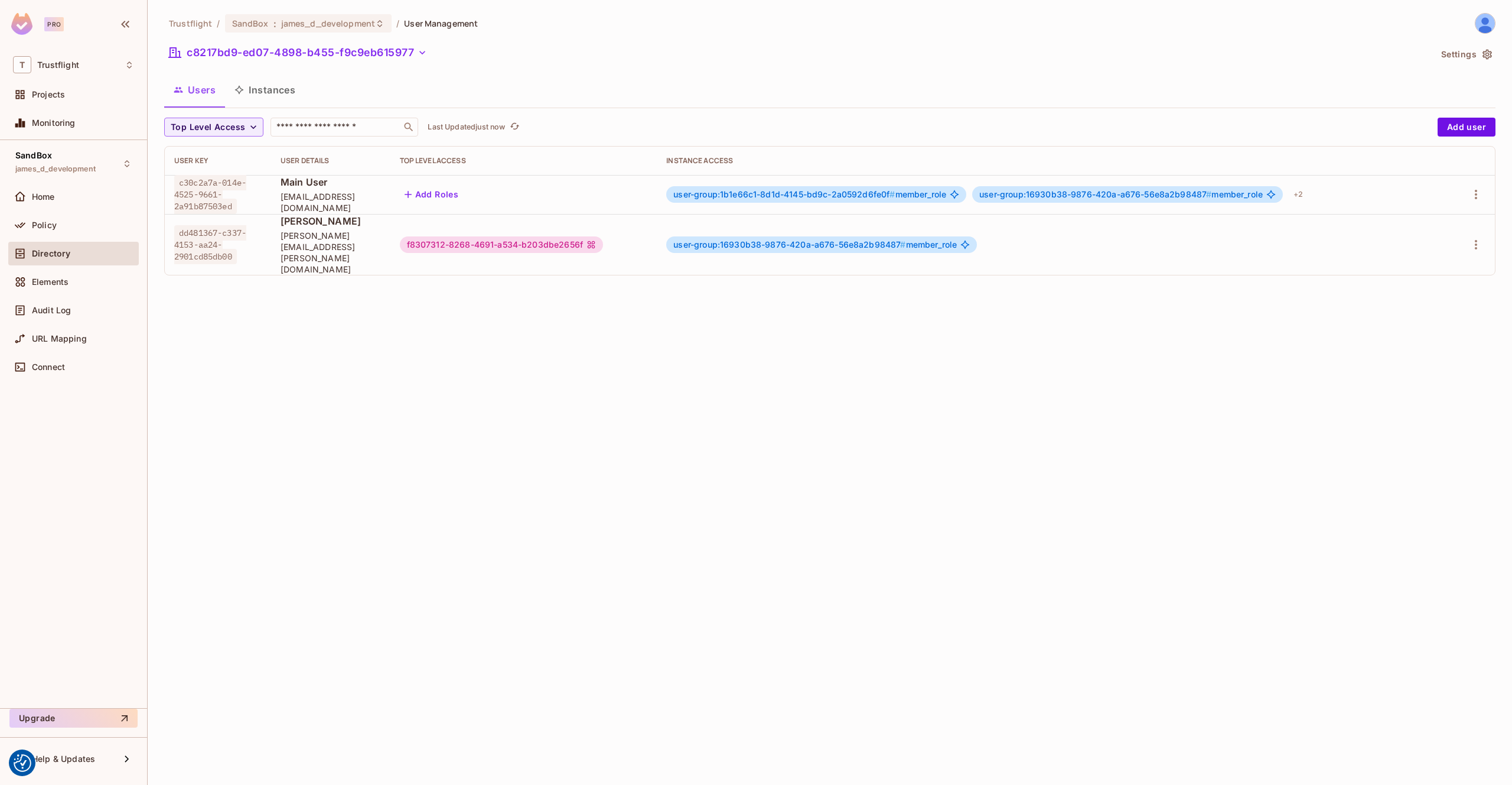
click at [274, 89] on button "Instances" at bounding box center [265, 90] width 80 height 30
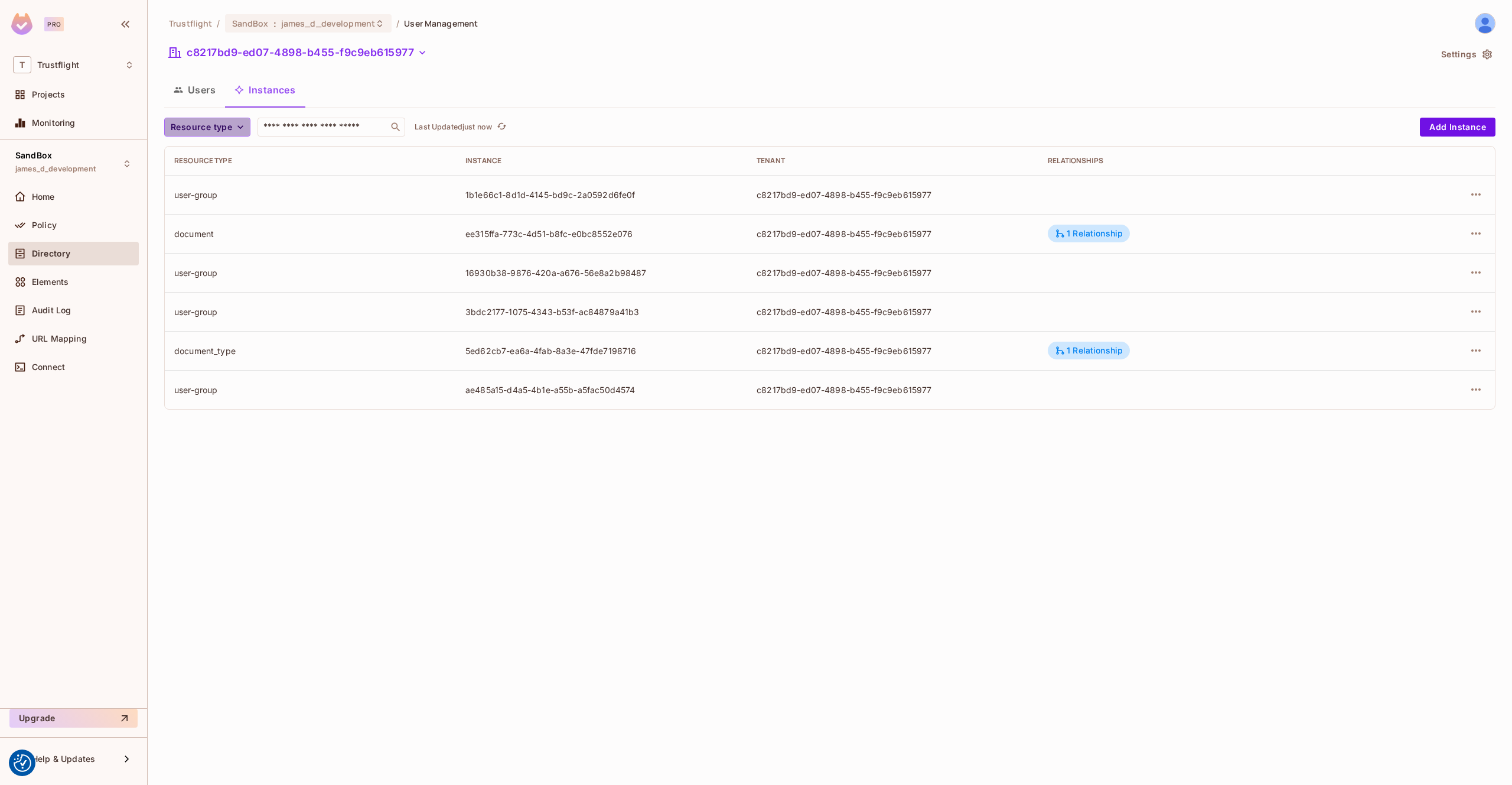
click at [235, 126] on icon "button" at bounding box center [241, 127] width 12 height 12
click at [214, 200] on span "document_type" at bounding box center [205, 205] width 62 height 12
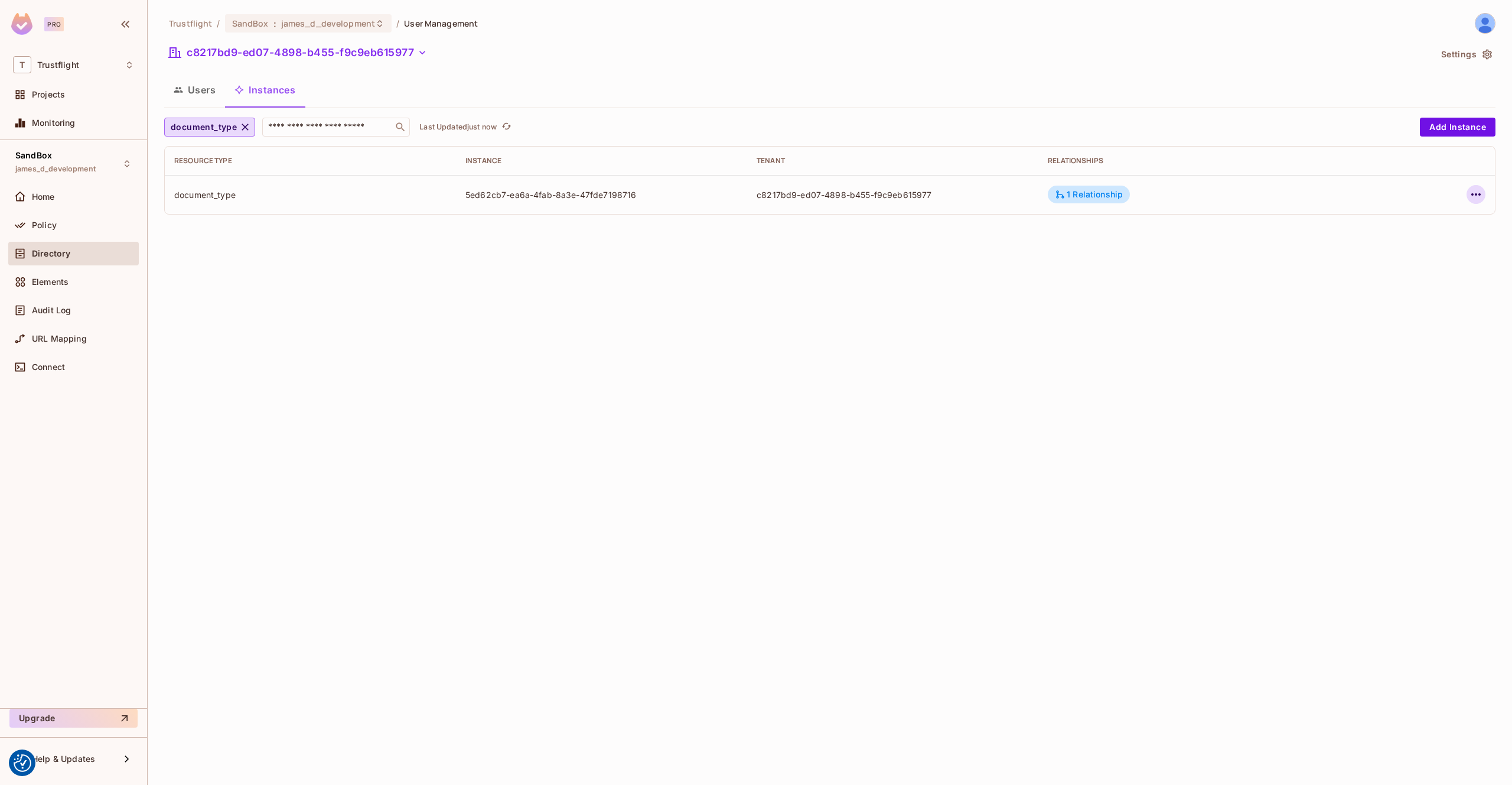
click at [1469, 192] on icon "button" at bounding box center [1475, 194] width 14 height 15
click at [1412, 245] on div "Edit Attributes" at bounding box center [1389, 247] width 59 height 12
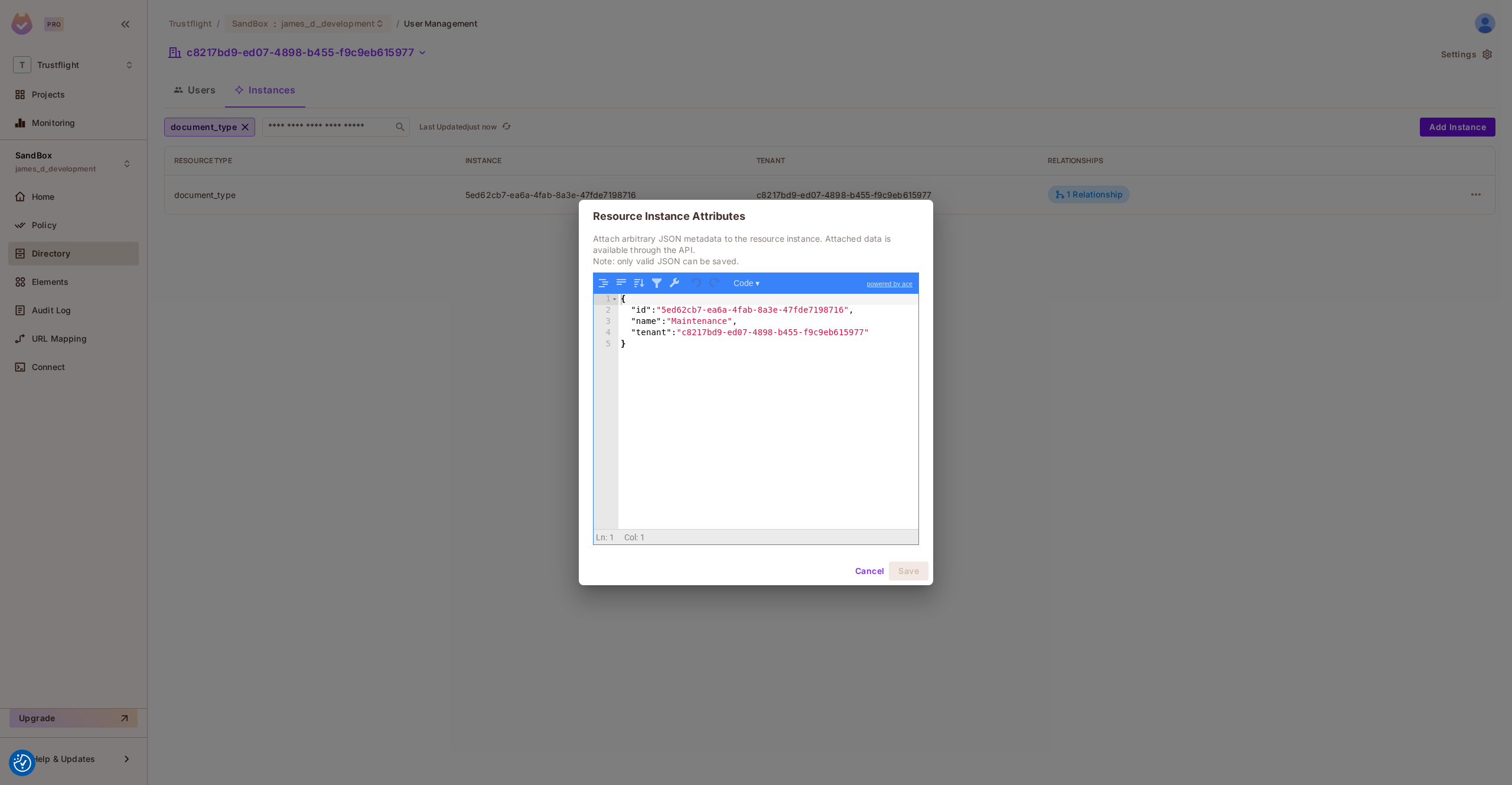
click at [665, 95] on div "Resource Instance Attributes Attach arbitrary JSON metadata to the resource ins…" at bounding box center [756, 392] width 1512 height 785
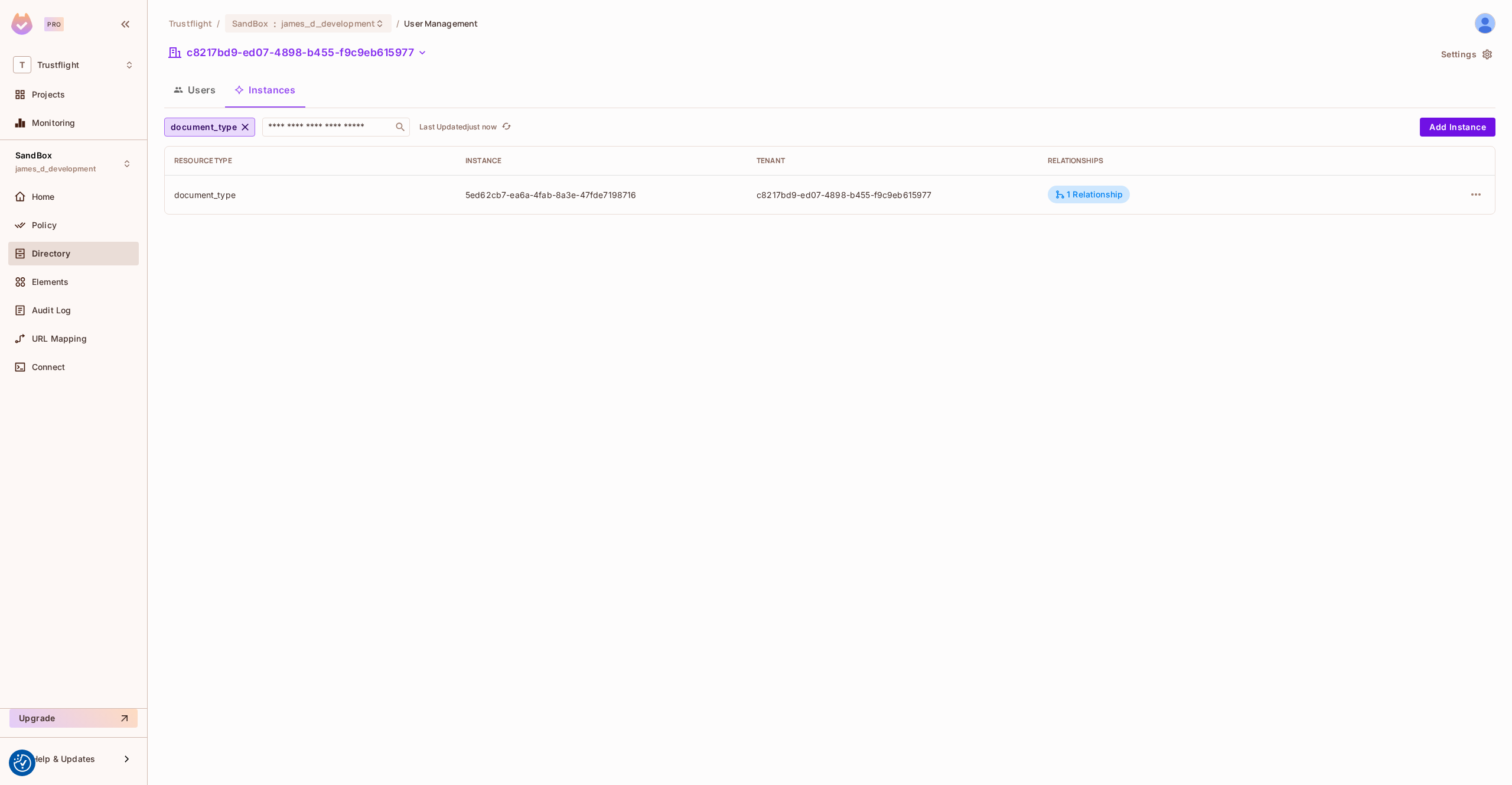
drag, startPoint x: 211, startPoint y: 103, endPoint x: 216, endPoint y: 96, distance: 8.6
click at [211, 103] on button "Users" at bounding box center [194, 90] width 61 height 30
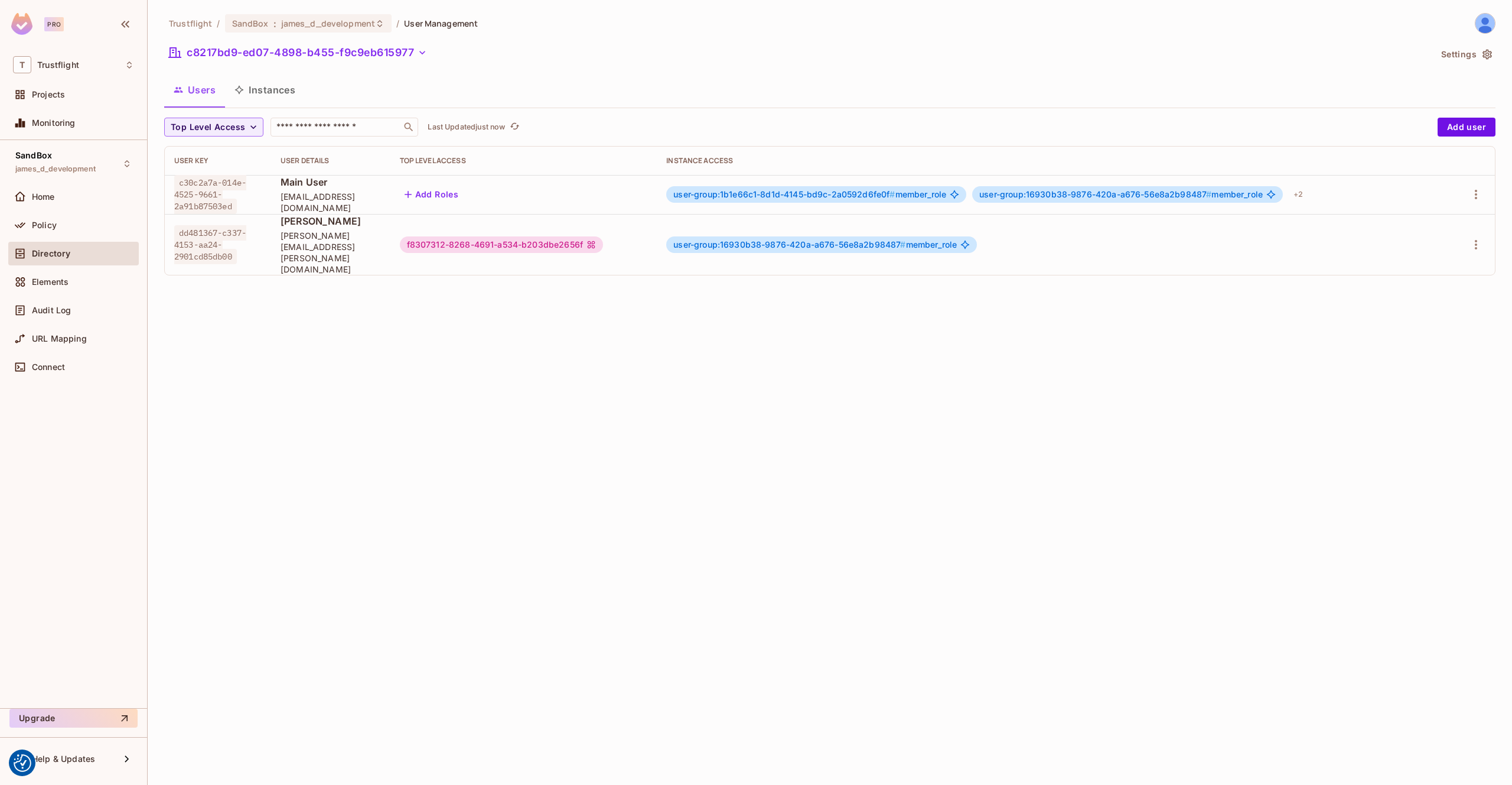
click at [257, 91] on button "Instances" at bounding box center [265, 90] width 80 height 30
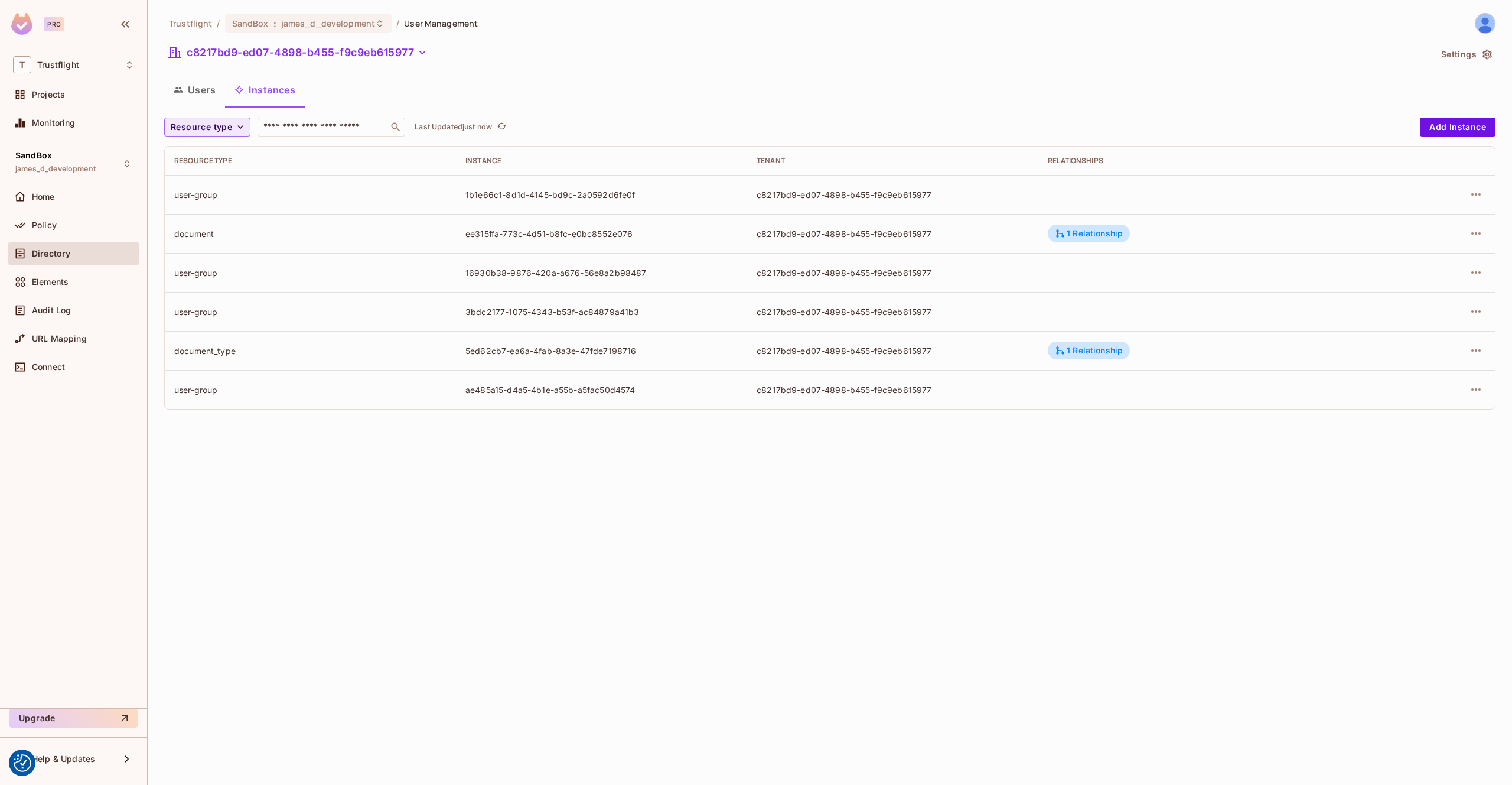
click at [242, 121] on icon "button" at bounding box center [241, 127] width 12 height 12
click at [214, 152] on span "document" at bounding box center [205, 154] width 62 height 12
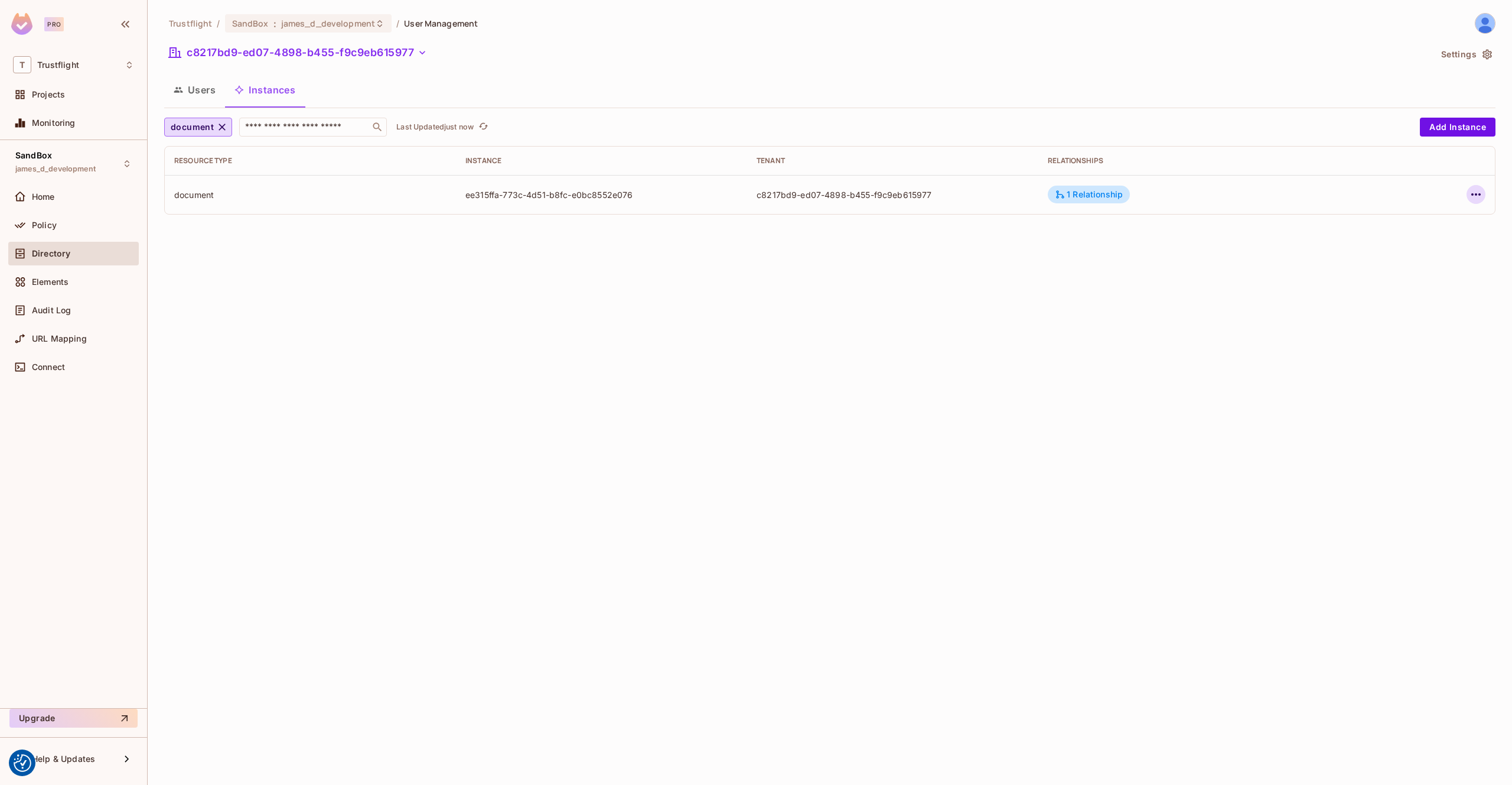
click at [1479, 194] on icon "button" at bounding box center [1476, 194] width 10 height 2
click at [1407, 250] on div "Edit Attributes" at bounding box center [1389, 247] width 59 height 12
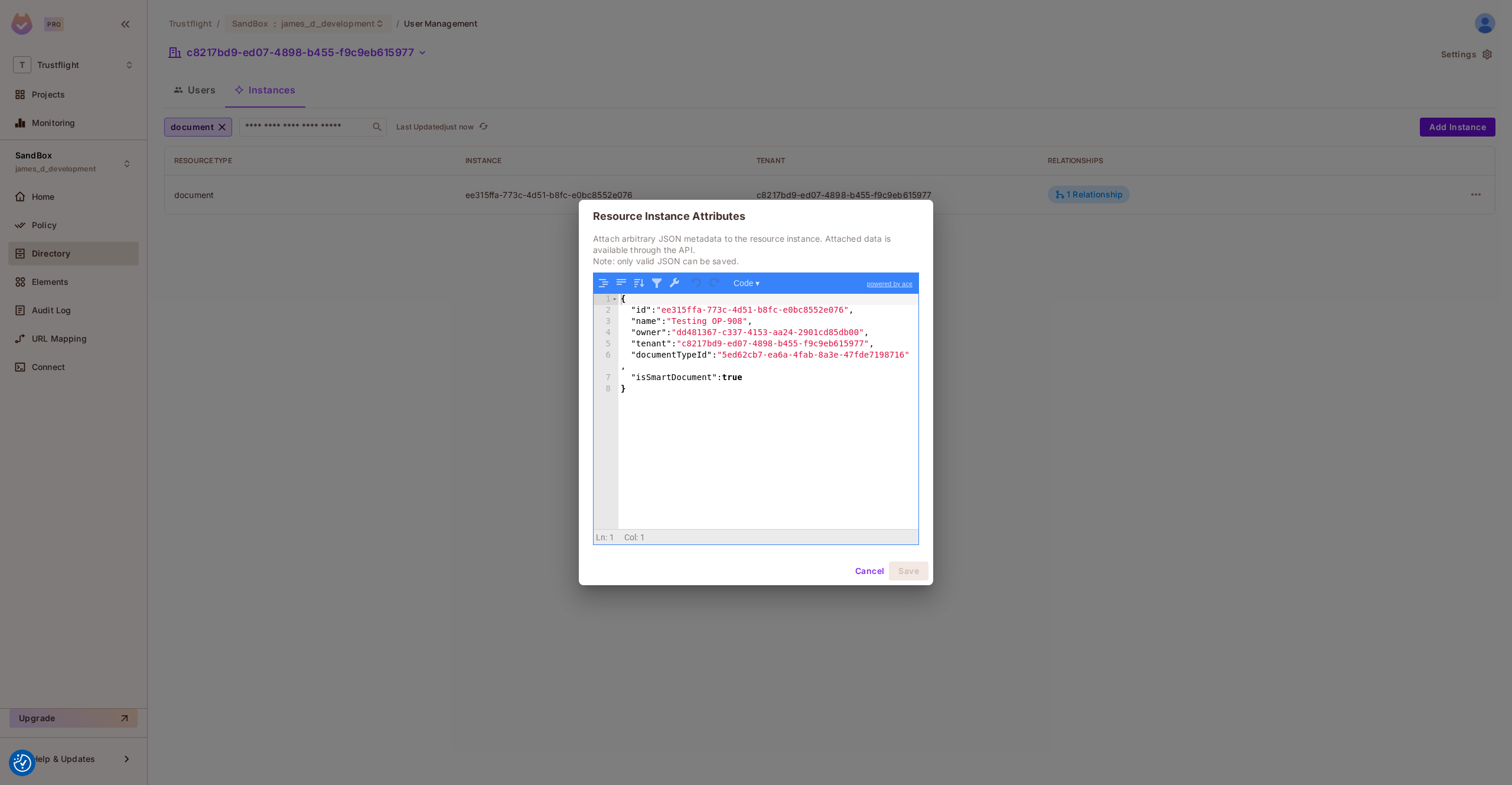
click at [706, 115] on div "Resource Instance Attributes Attach arbitrary JSON metadata to the resource ins…" at bounding box center [756, 392] width 1512 height 785
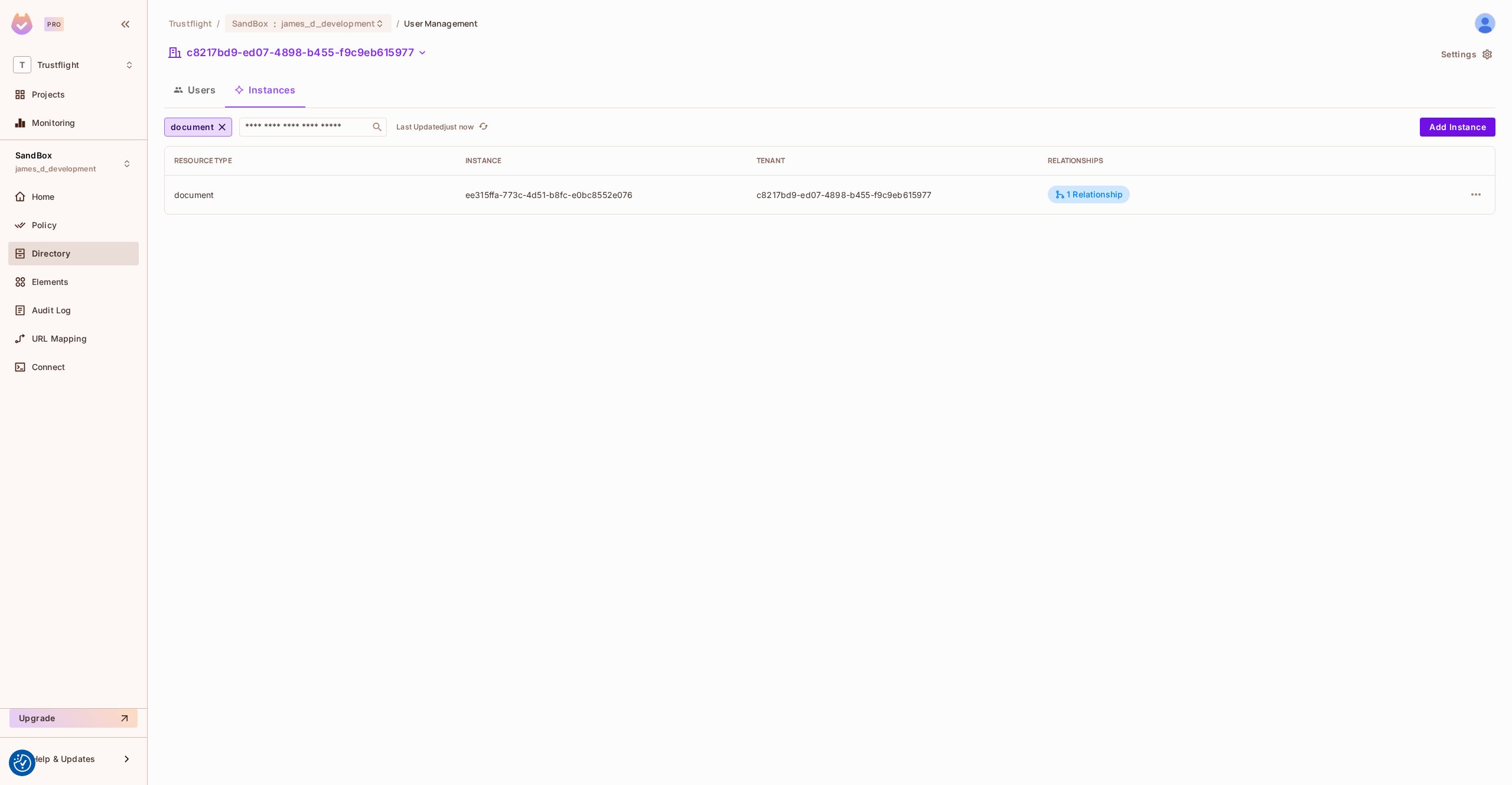
drag, startPoint x: 203, startPoint y: 89, endPoint x: 214, endPoint y: 88, distance: 11.0
click at [203, 89] on button "Users" at bounding box center [194, 90] width 61 height 30
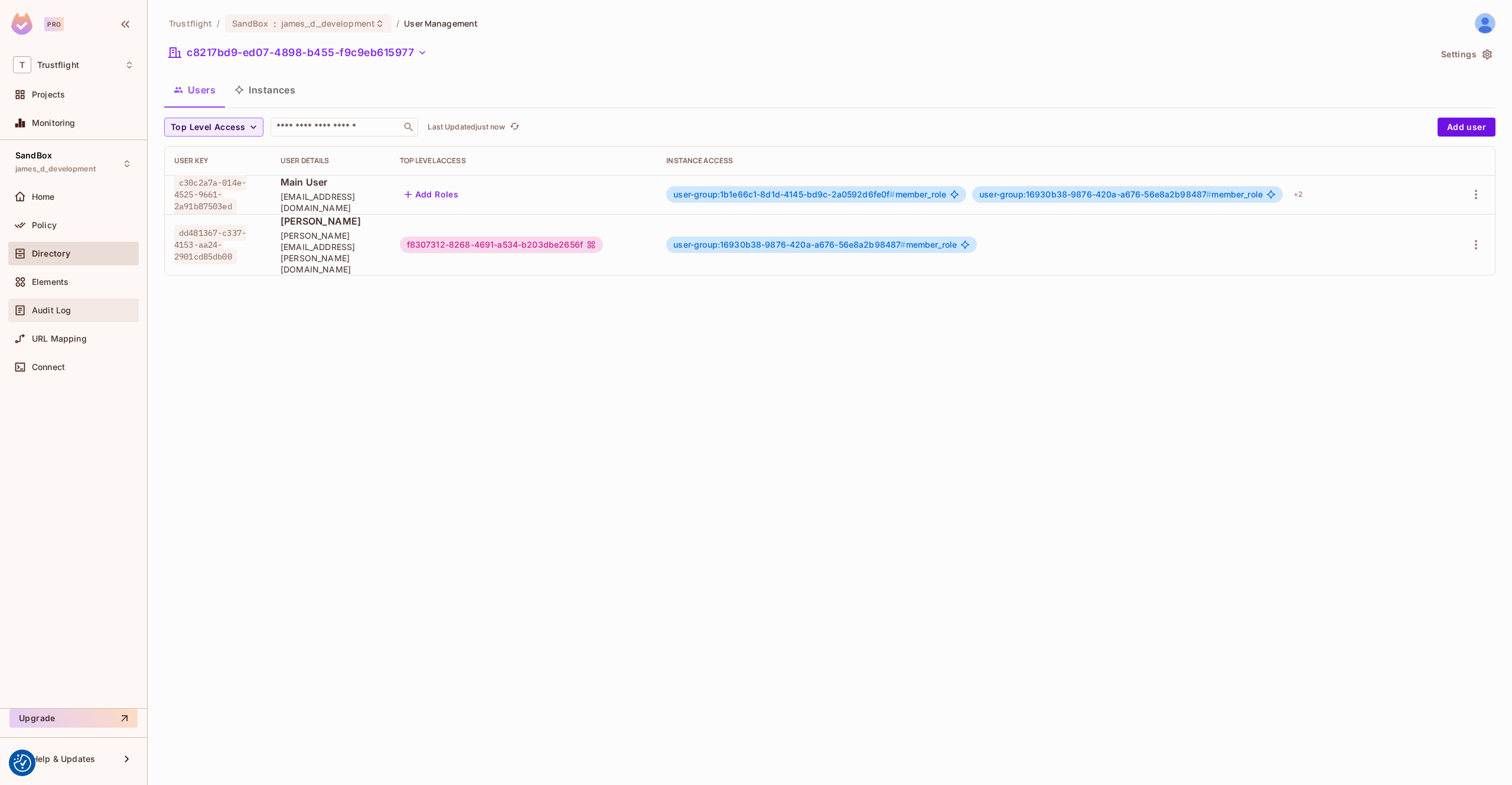
click at [47, 312] on span "Audit Log" at bounding box center [51, 310] width 39 height 10
